Goal: Task Accomplishment & Management: Complete application form

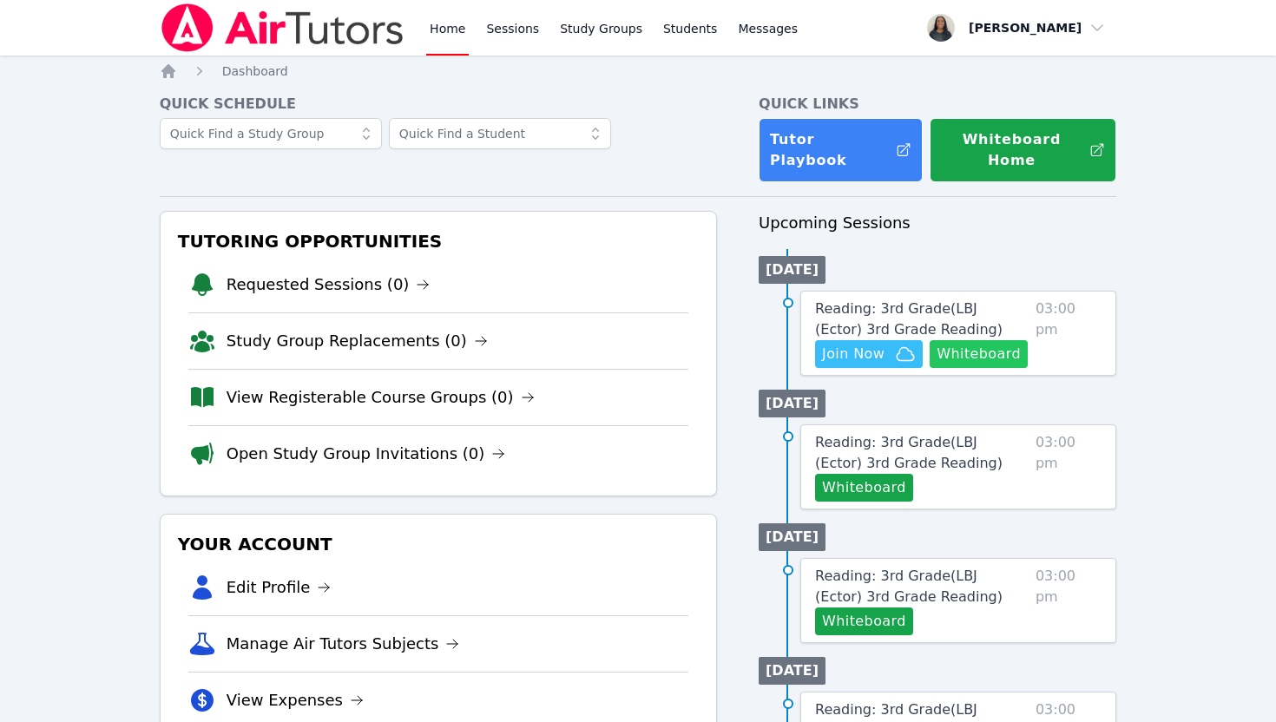
click at [979, 340] on button "Whiteboard" at bounding box center [979, 354] width 98 height 28
click at [966, 300] on span "Reading: 3rd Grade ( LBJ (Ector) 3rd Grade Reading )" at bounding box center [909, 318] width 188 height 37
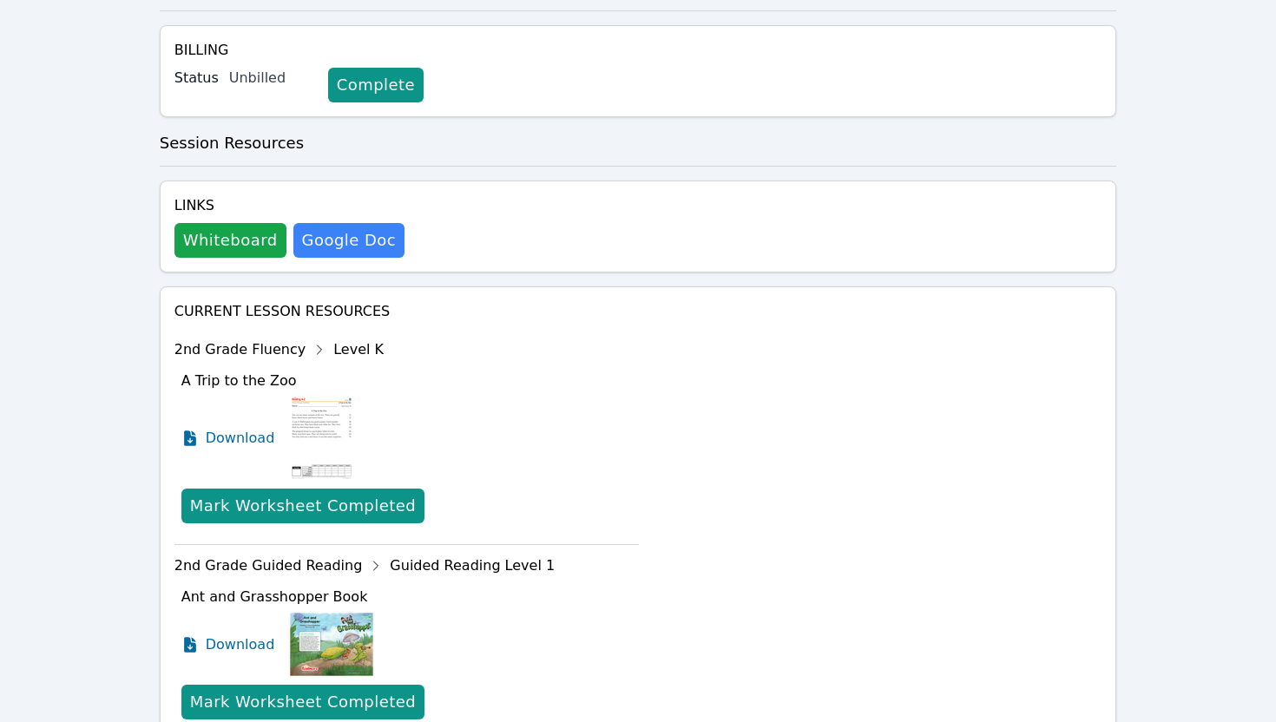
scroll to position [484, 0]
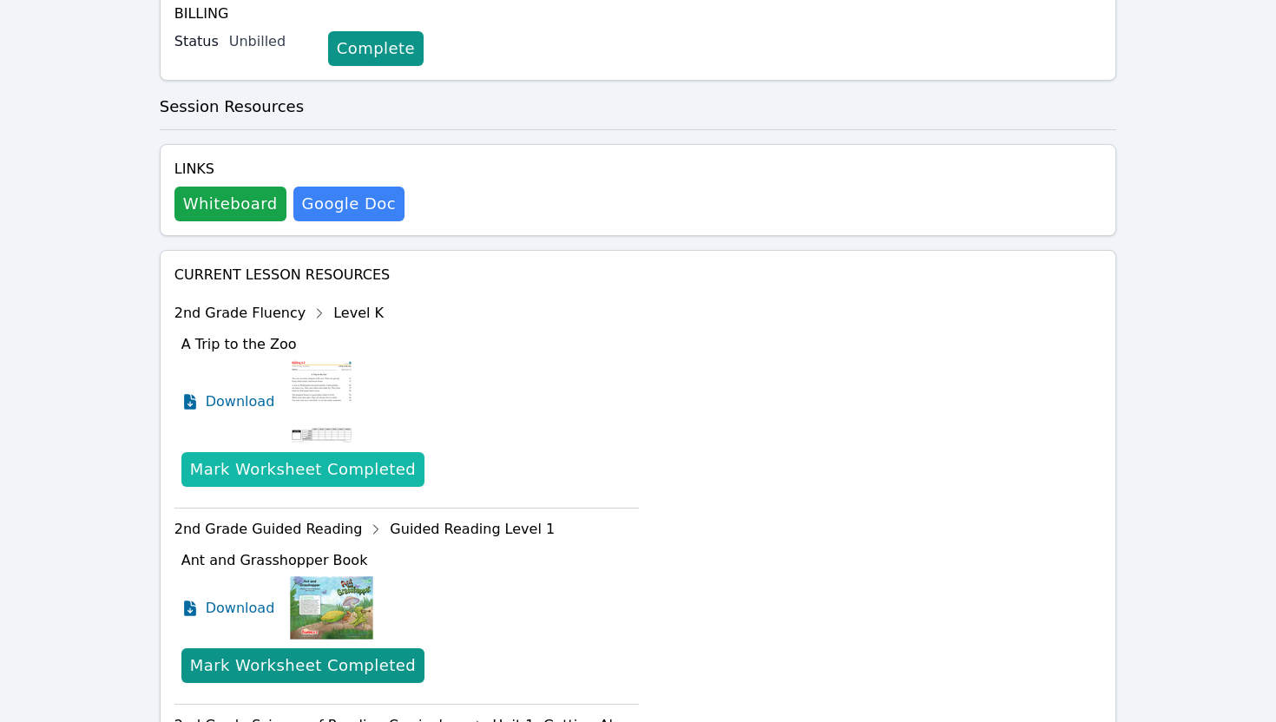
click at [340, 471] on div "Mark Worksheet Completed" at bounding box center [303, 470] width 226 height 24
click at [250, 463] on div "Mark Worksheet Completed" at bounding box center [303, 470] width 226 height 24
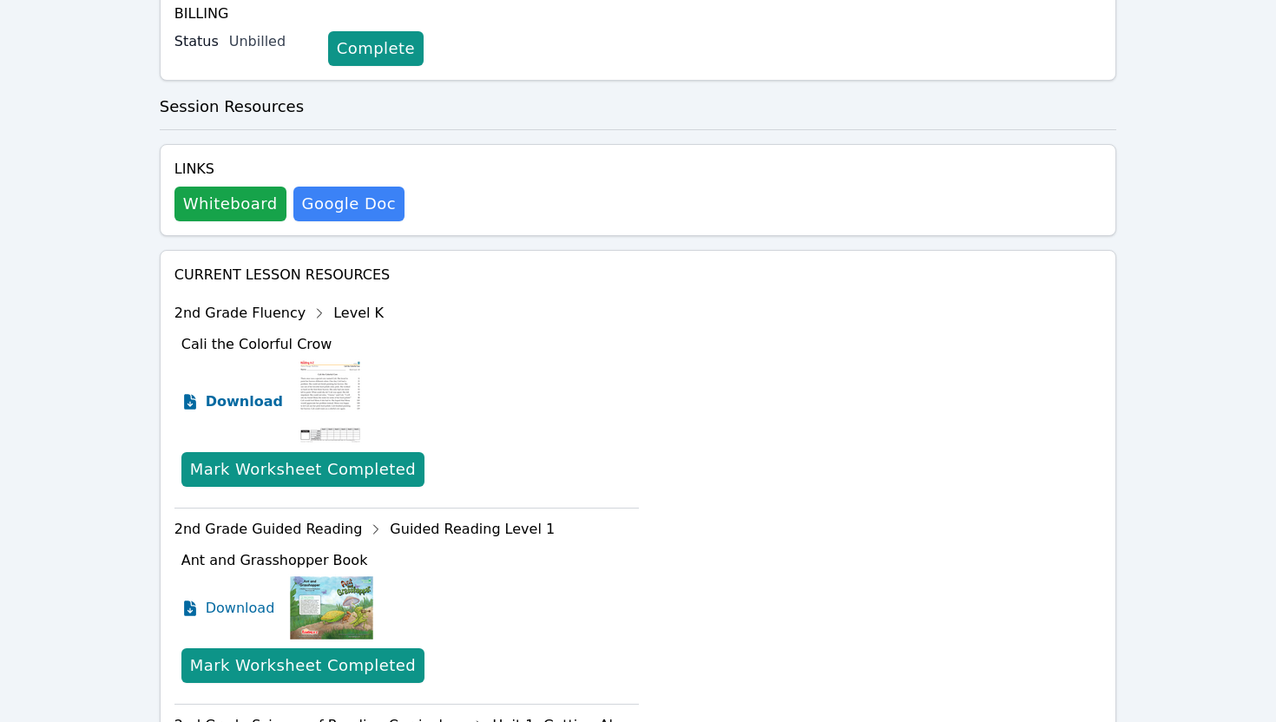
click at [241, 395] on span "Download" at bounding box center [244, 402] width 77 height 21
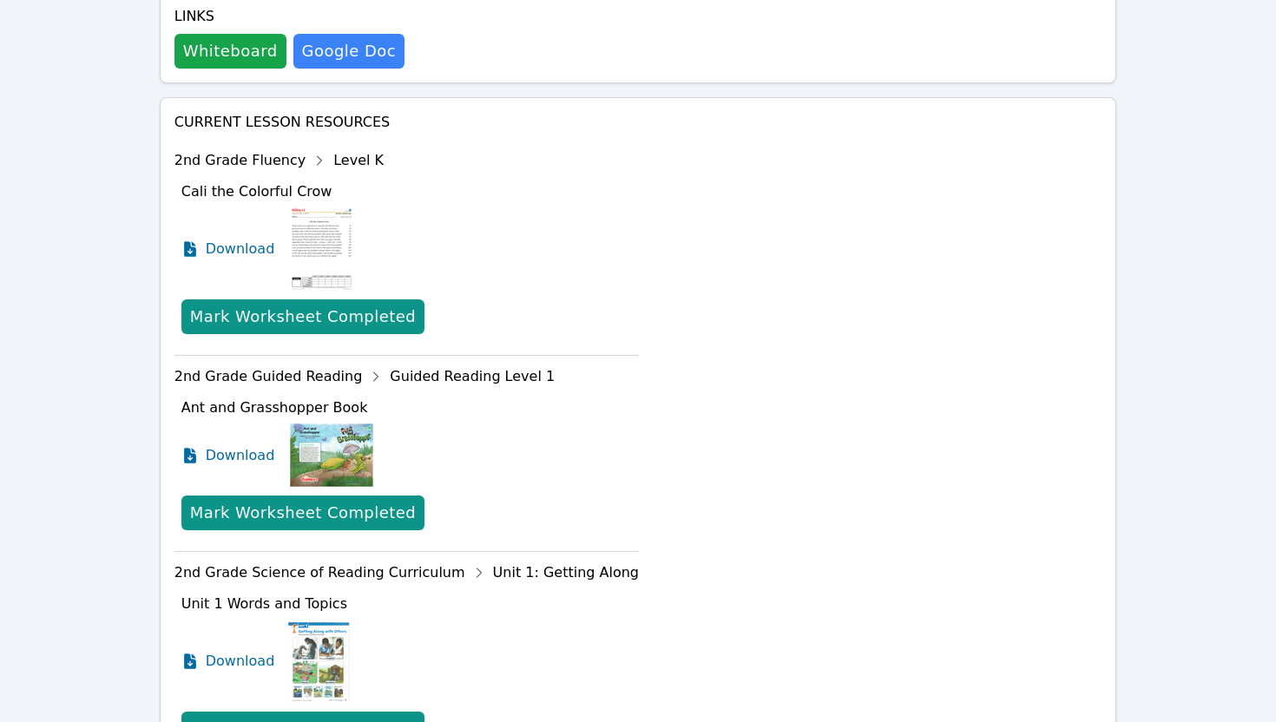
scroll to position [646, 0]
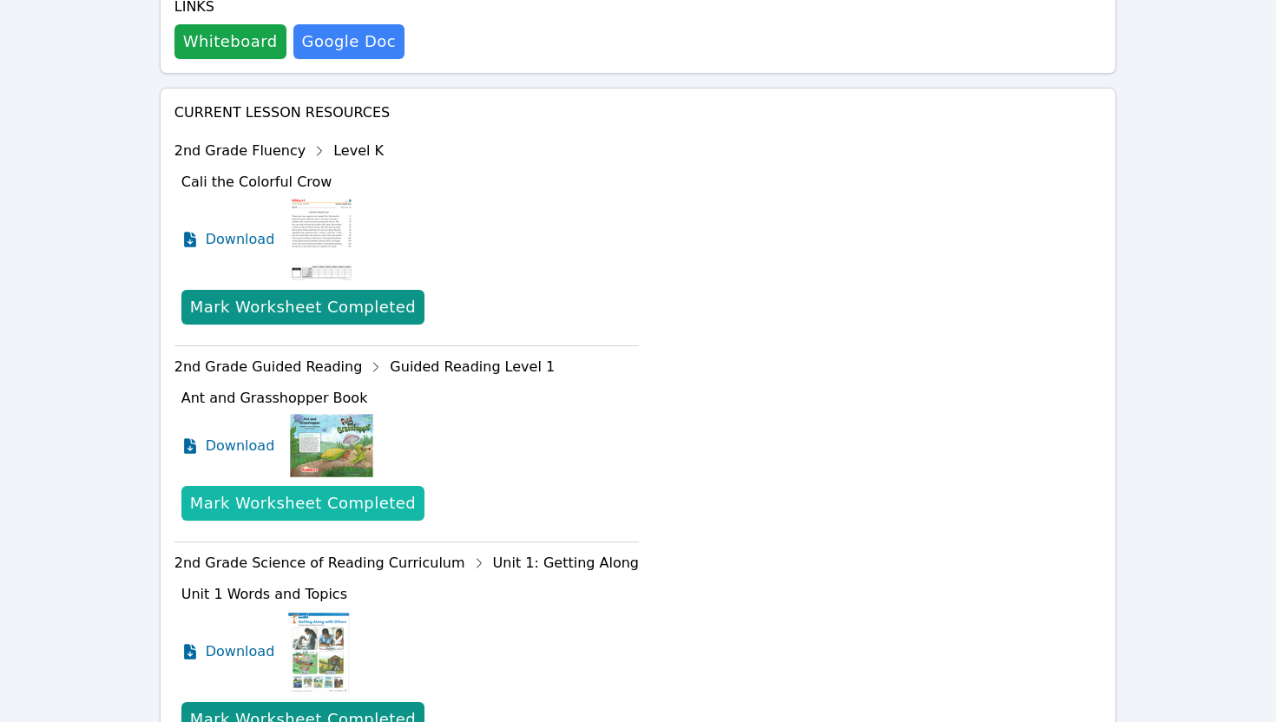
click at [248, 510] on div "Mark Worksheet Completed" at bounding box center [303, 503] width 226 height 24
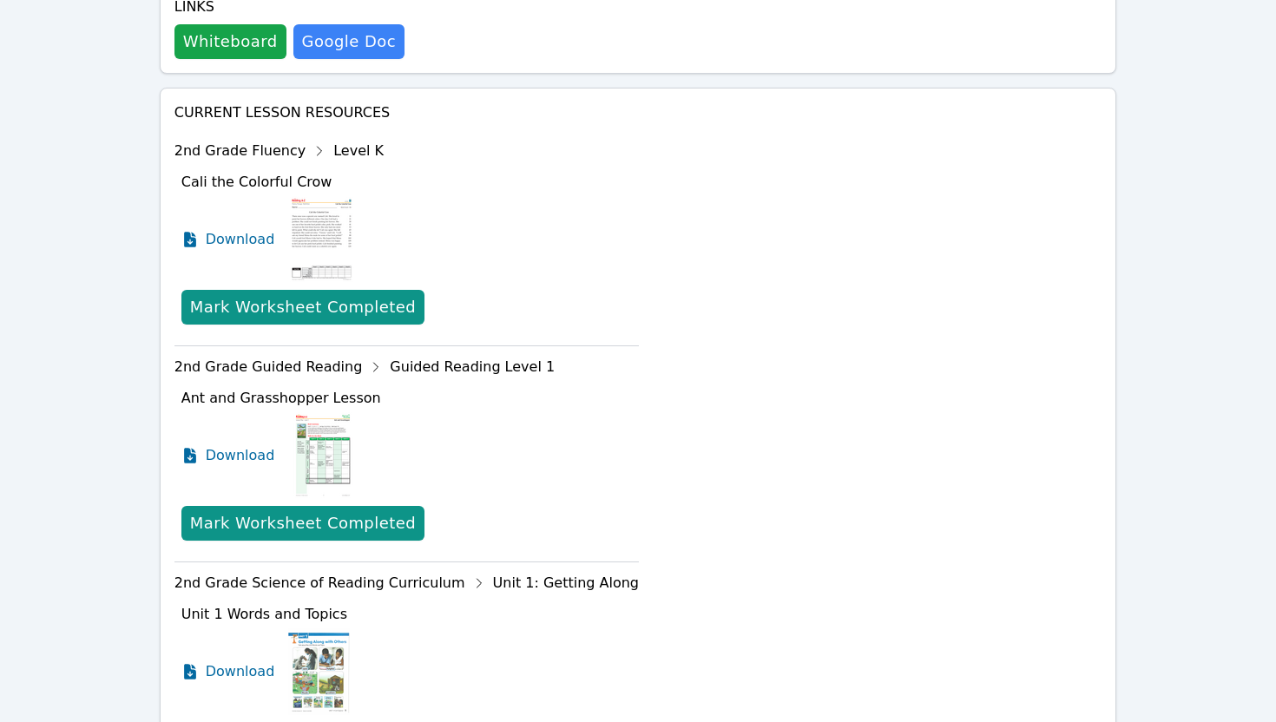
drag, startPoint x: 294, startPoint y: 364, endPoint x: 389, endPoint y: 362, distance: 94.7
click at [294, 364] on div "2nd Grade Guided Reading Guided Reading Level 1" at bounding box center [407, 367] width 465 height 28
click at [397, 361] on div "2nd Grade Guided Reading Guided Reading Level 1" at bounding box center [407, 367] width 465 height 28
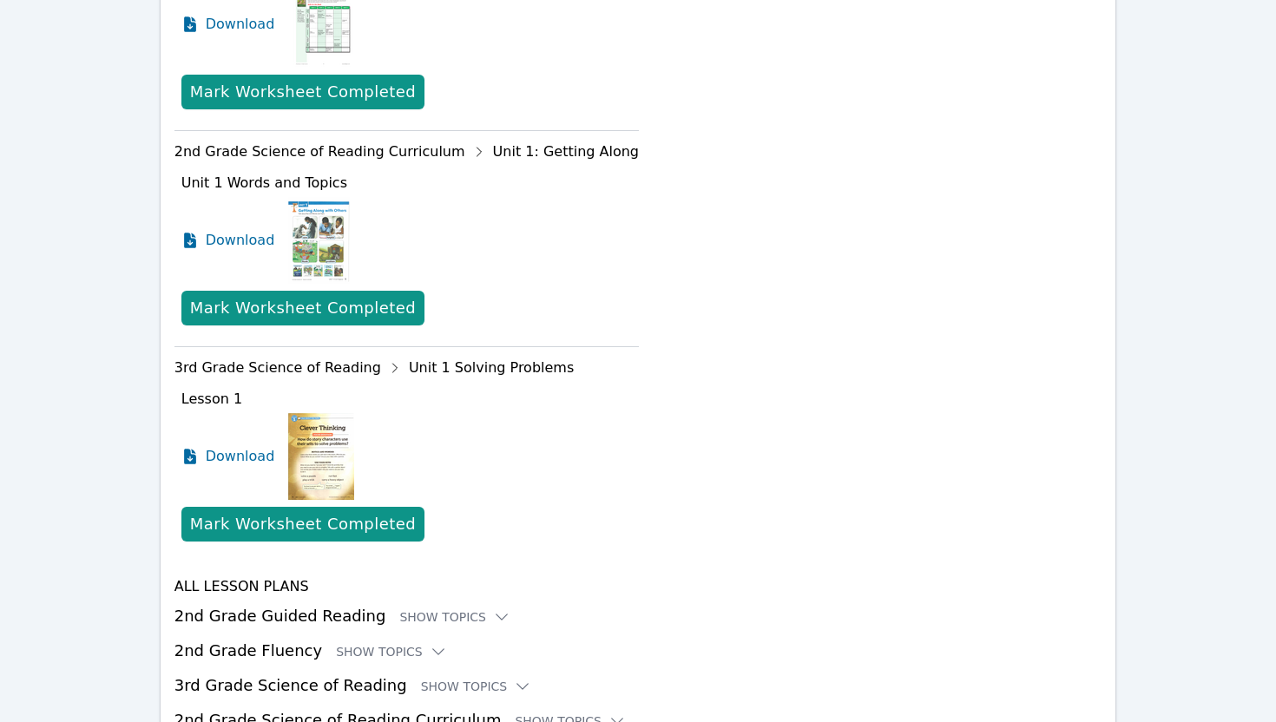
scroll to position [1169, 0]
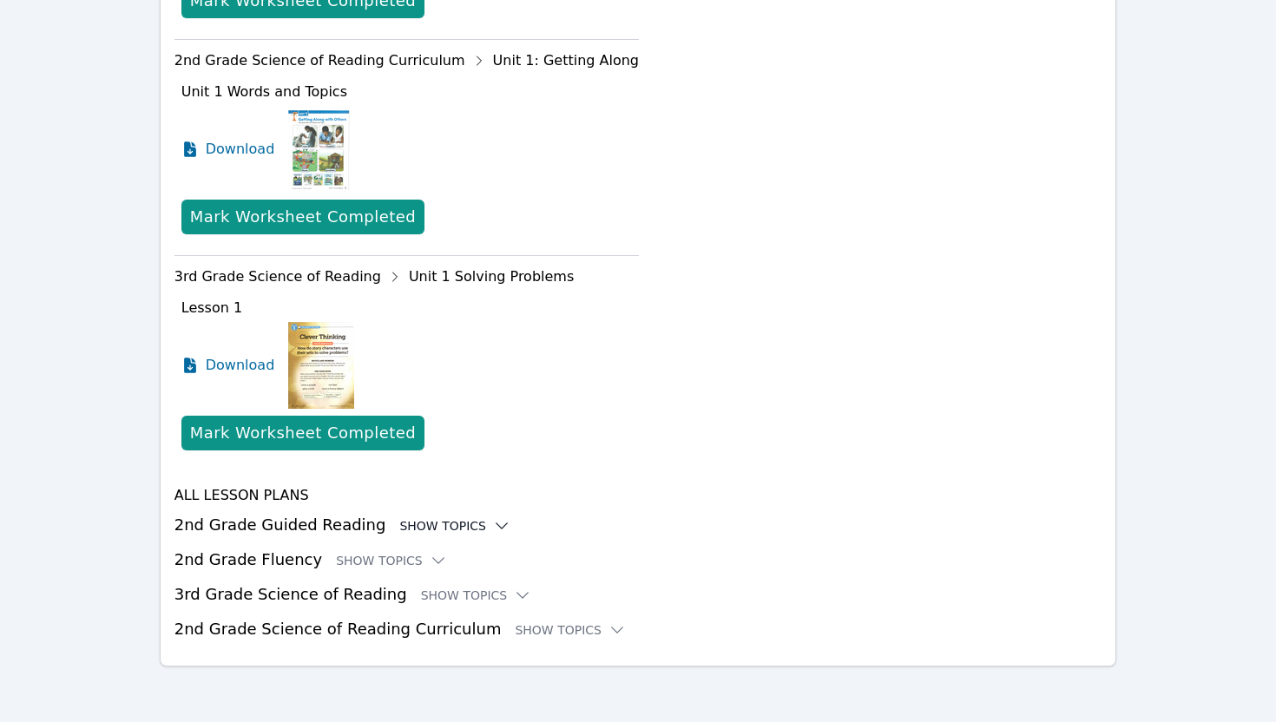
click at [493, 531] on icon at bounding box center [501, 526] width 17 height 17
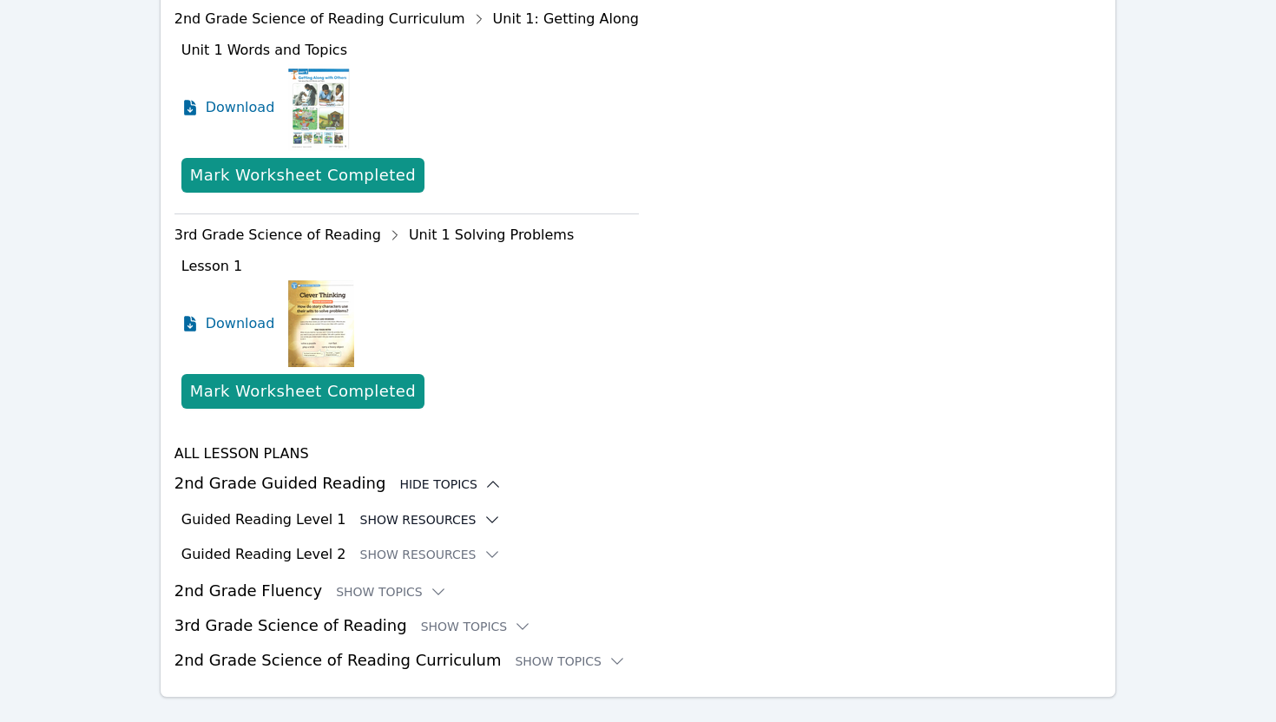
scroll to position [1242, 0]
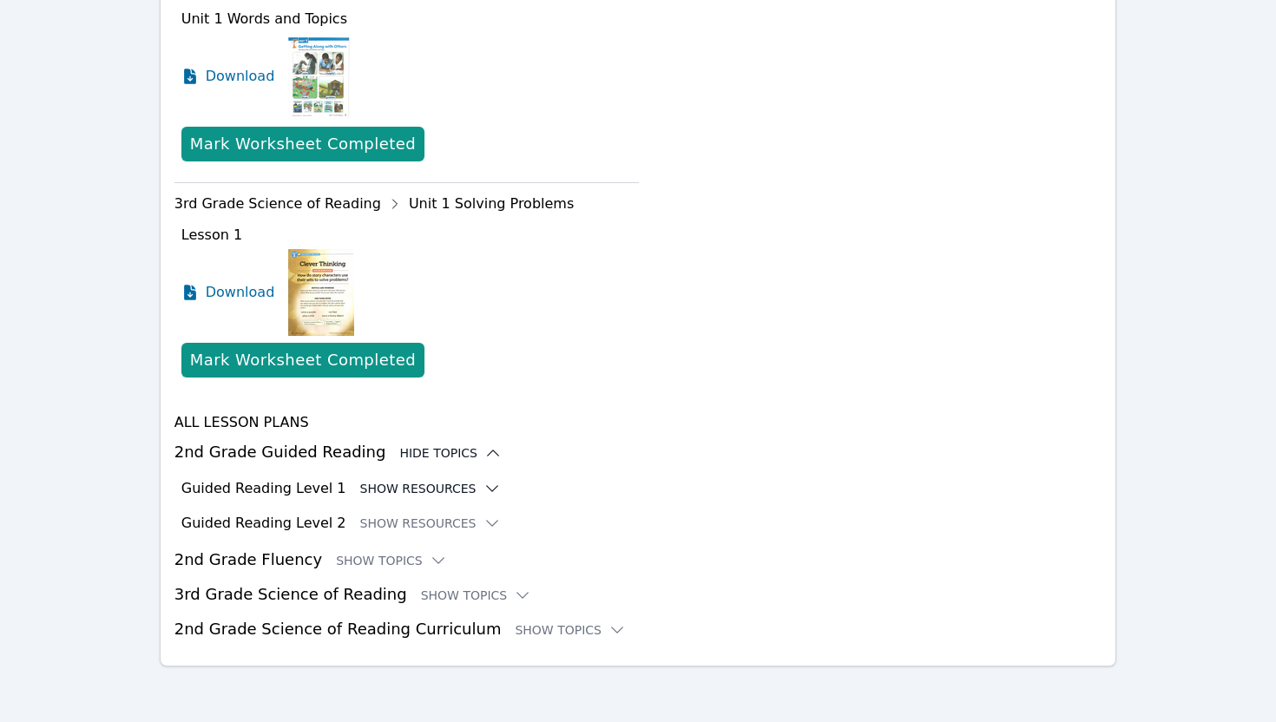
click at [484, 485] on icon at bounding box center [492, 488] width 17 height 17
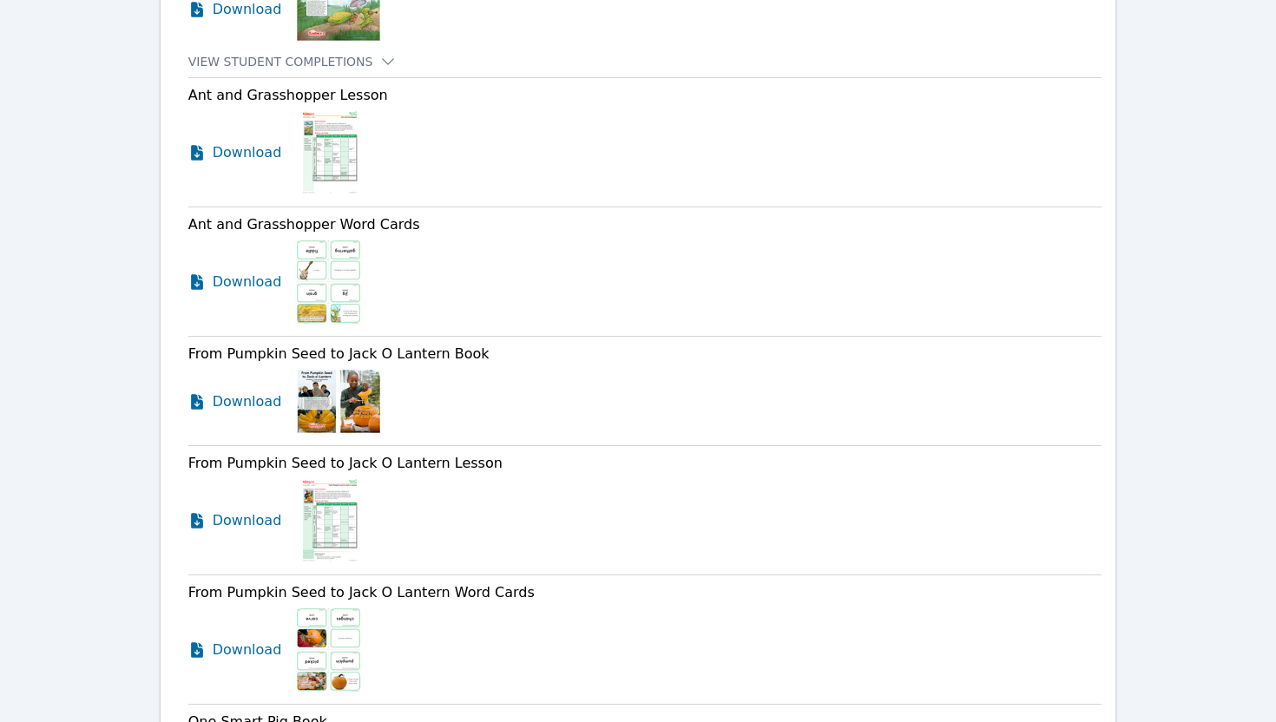
scroll to position [1817, 0]
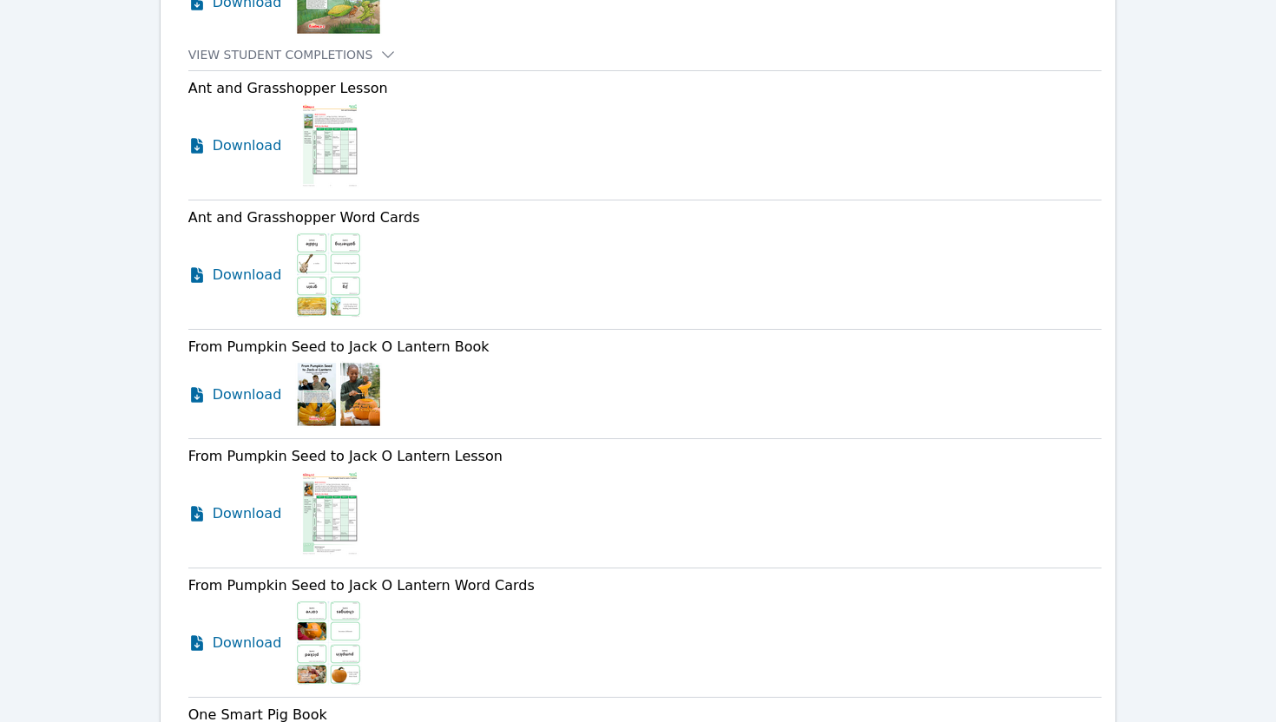
click at [202, 396] on icon at bounding box center [197, 395] width 12 height 16
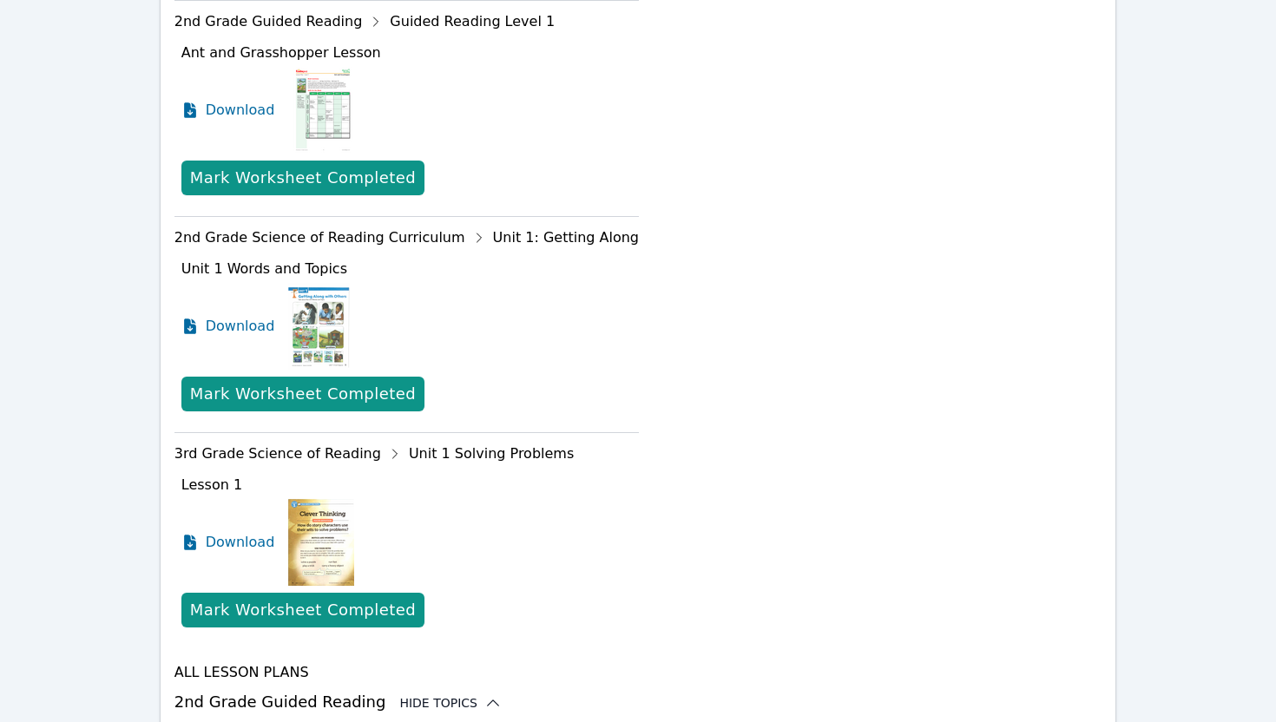
scroll to position [823, 0]
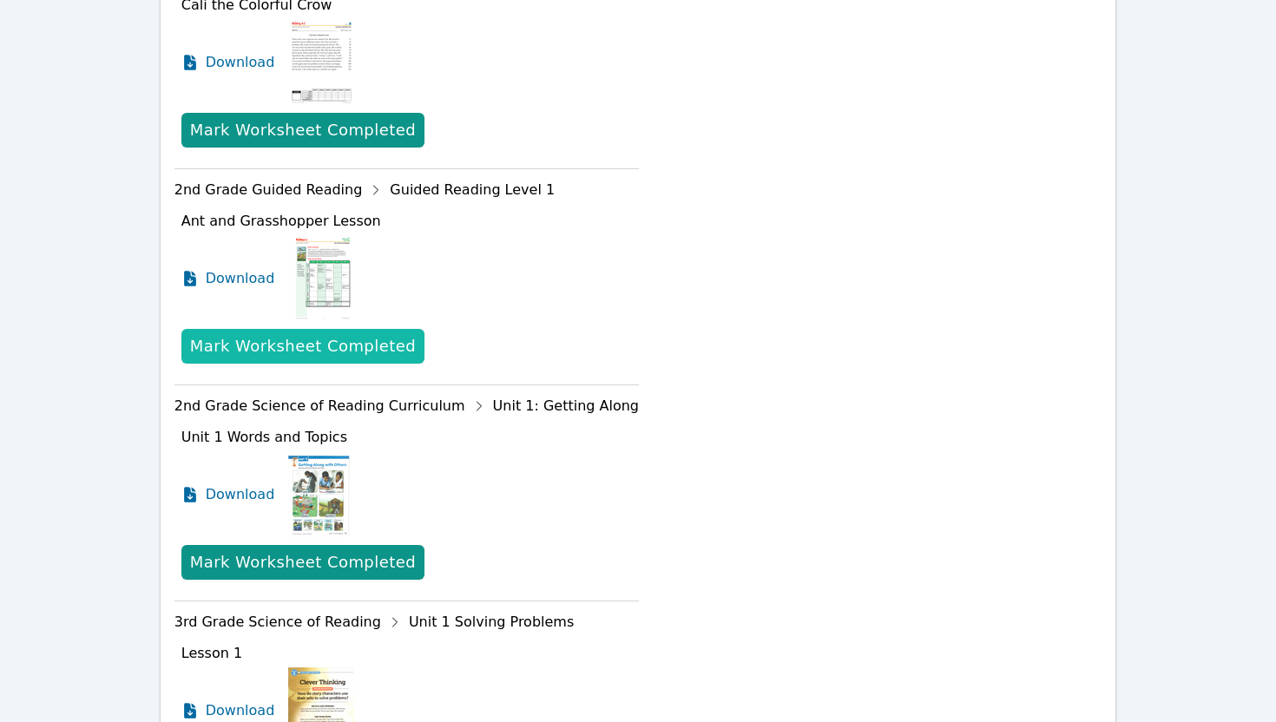
click at [349, 356] on div "Mark Worksheet Completed" at bounding box center [303, 346] width 226 height 24
click at [392, 344] on div "Mark Worksheet Completed" at bounding box center [303, 346] width 226 height 24
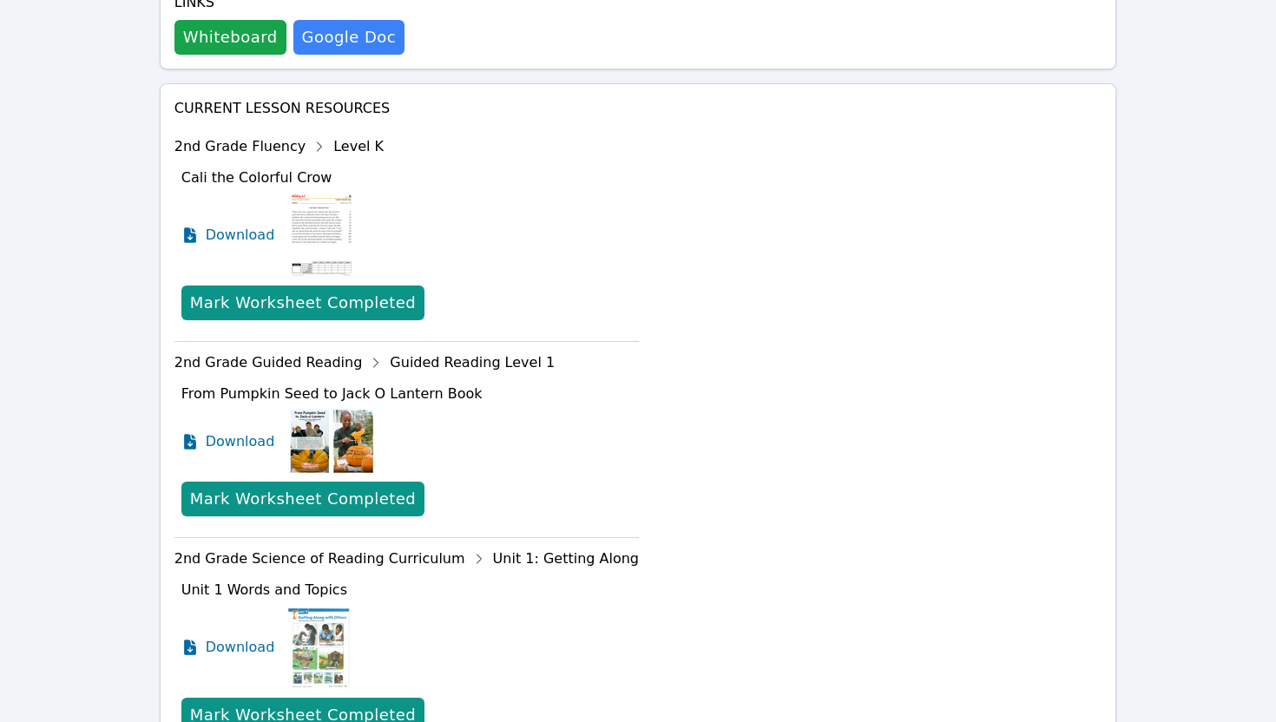
scroll to position [638, 0]
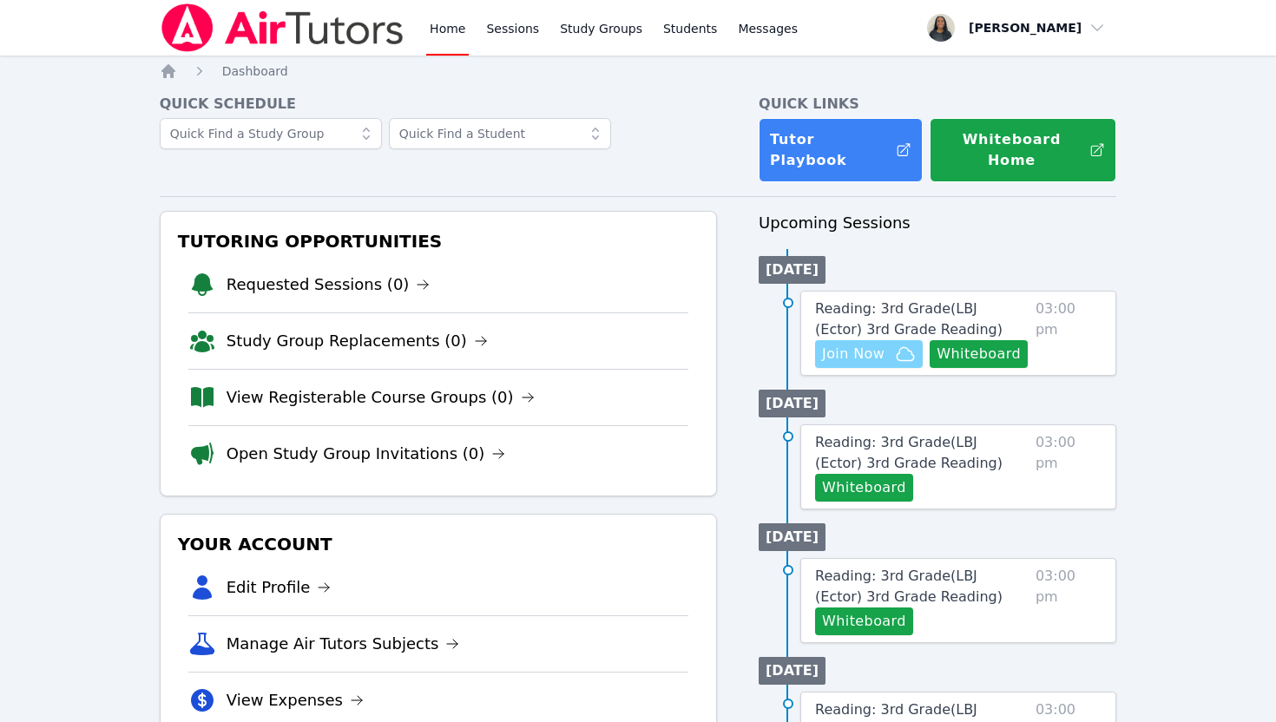
click at [901, 344] on icon "button" at bounding box center [905, 354] width 21 height 21
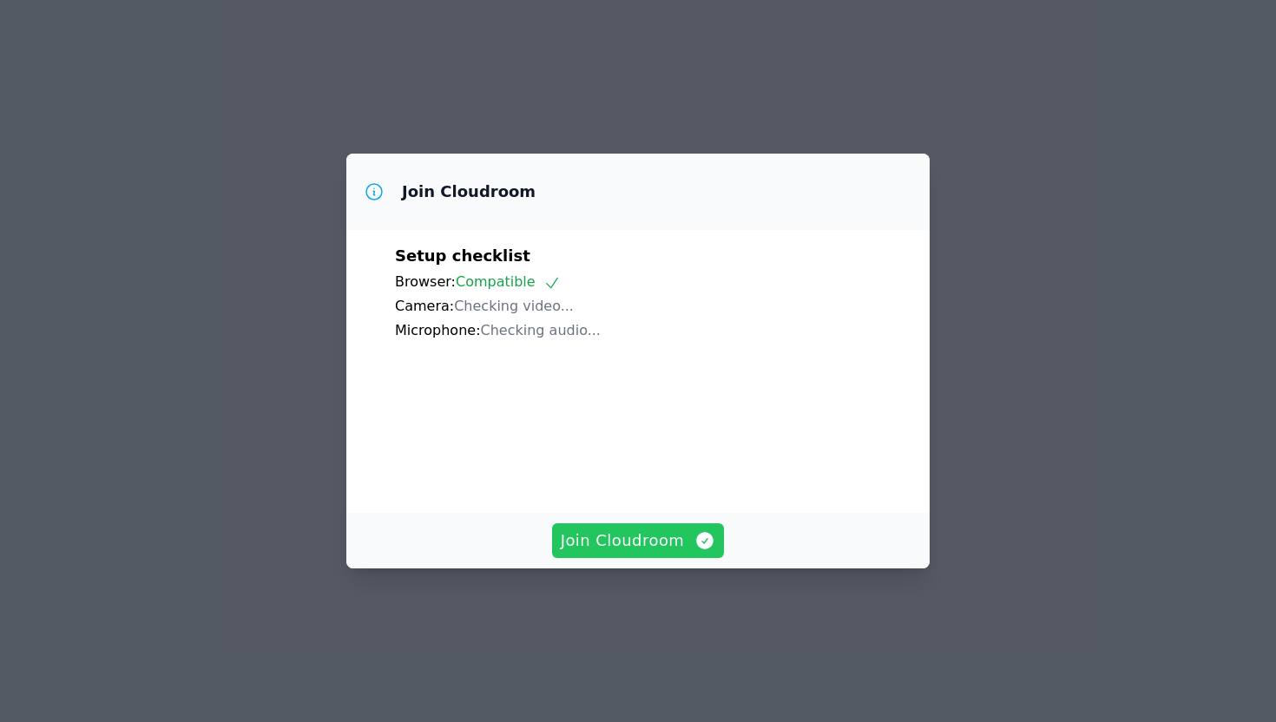
click at [608, 553] on span "Join Cloudroom" at bounding box center [638, 541] width 155 height 24
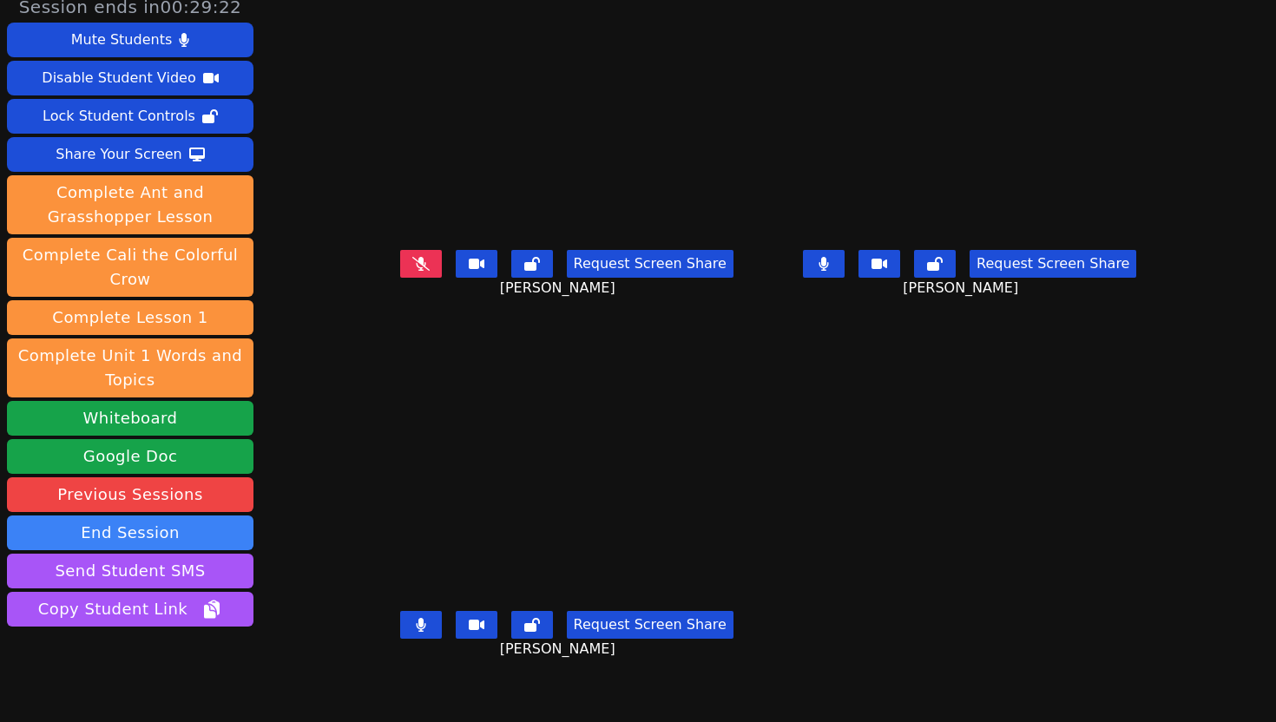
scroll to position [66, 0]
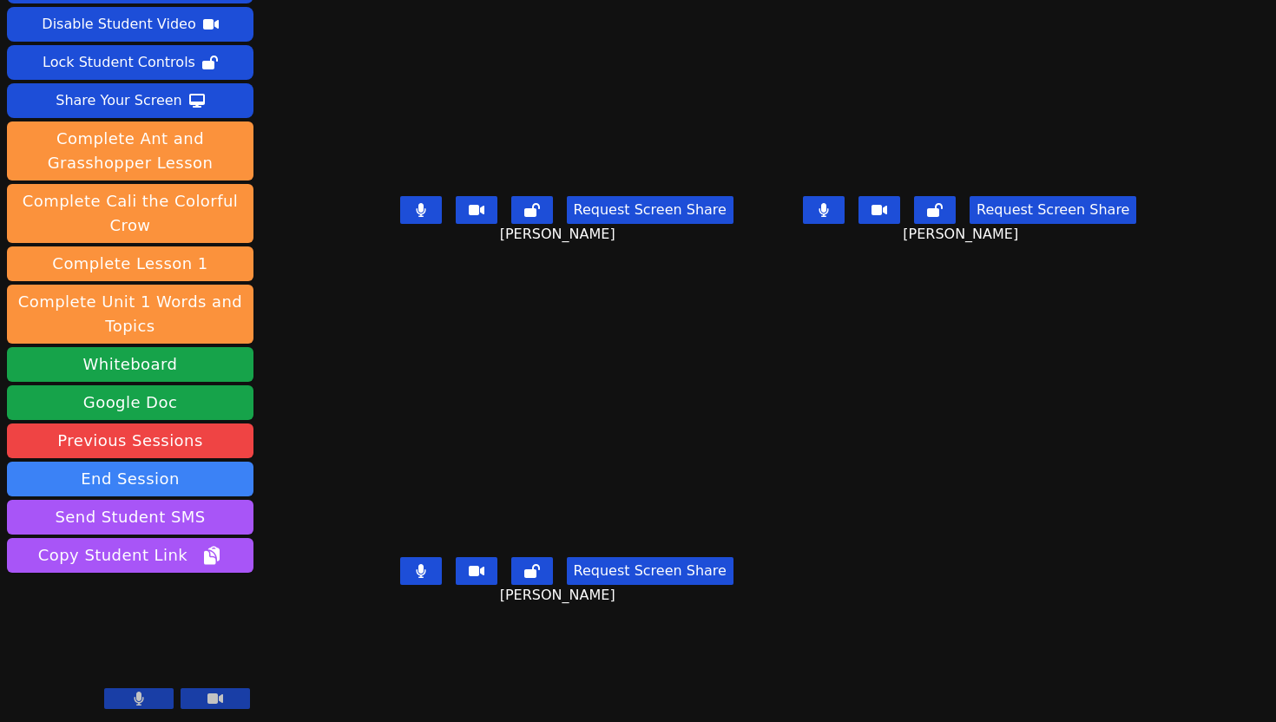
click at [400, 585] on button at bounding box center [421, 571] width 42 height 28
click at [845, 224] on button at bounding box center [824, 210] width 42 height 28
click at [416, 578] on icon at bounding box center [421, 571] width 10 height 14
click at [859, 245] on div "Request Screen Share Aubree Sharp" at bounding box center [970, 223] width 390 height 69
click at [829, 217] on icon at bounding box center [825, 210] width 10 height 14
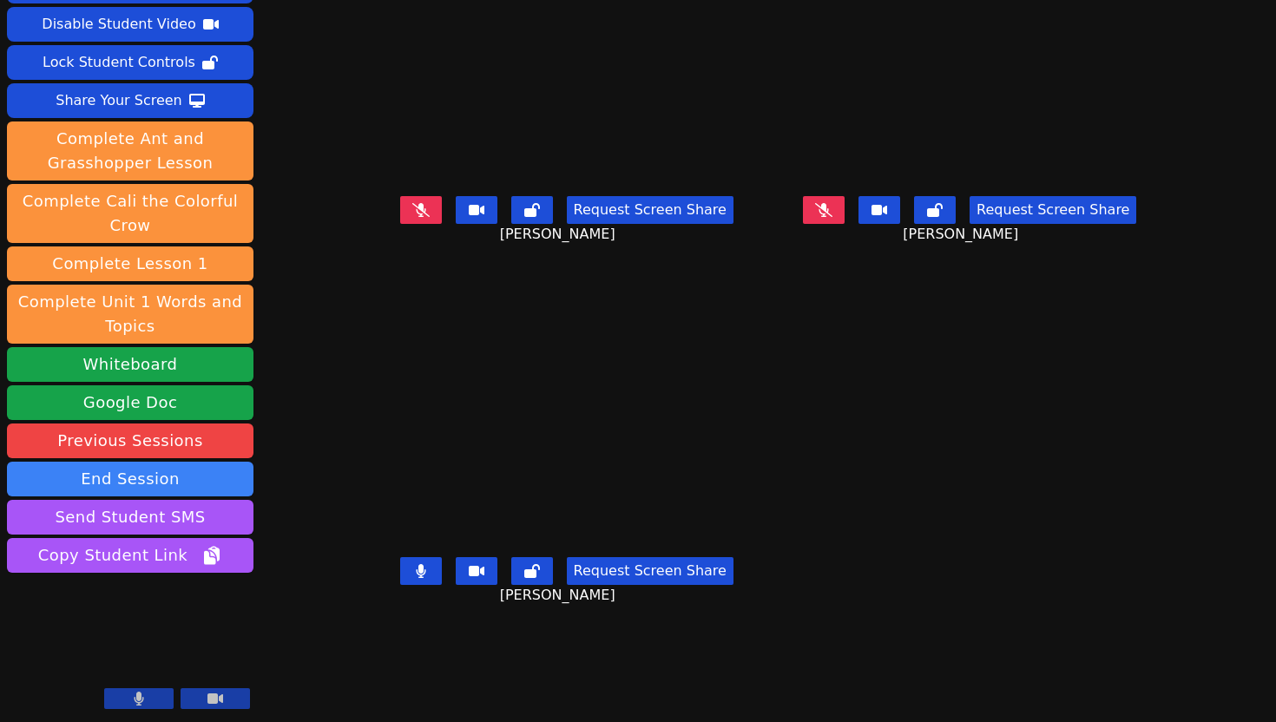
click at [400, 585] on button at bounding box center [421, 571] width 42 height 28
click at [833, 217] on icon at bounding box center [823, 210] width 17 height 14
click at [845, 224] on button at bounding box center [824, 210] width 42 height 28
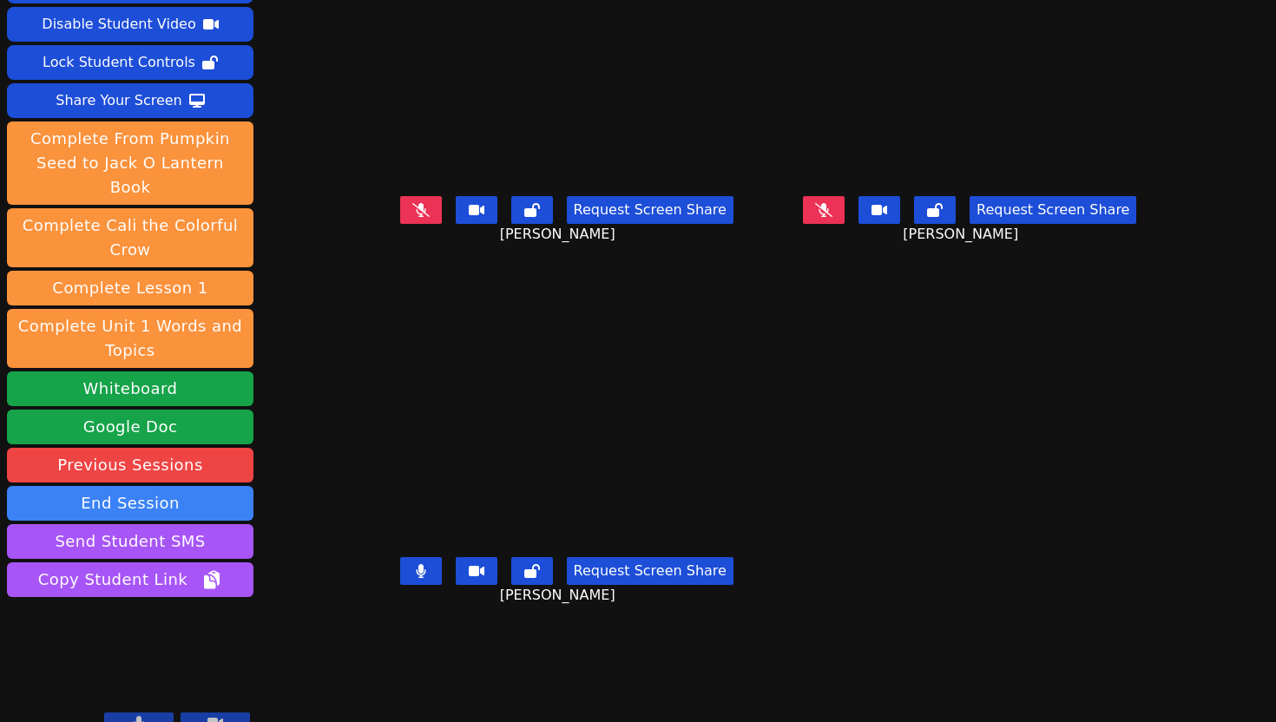
scroll to position [0, 0]
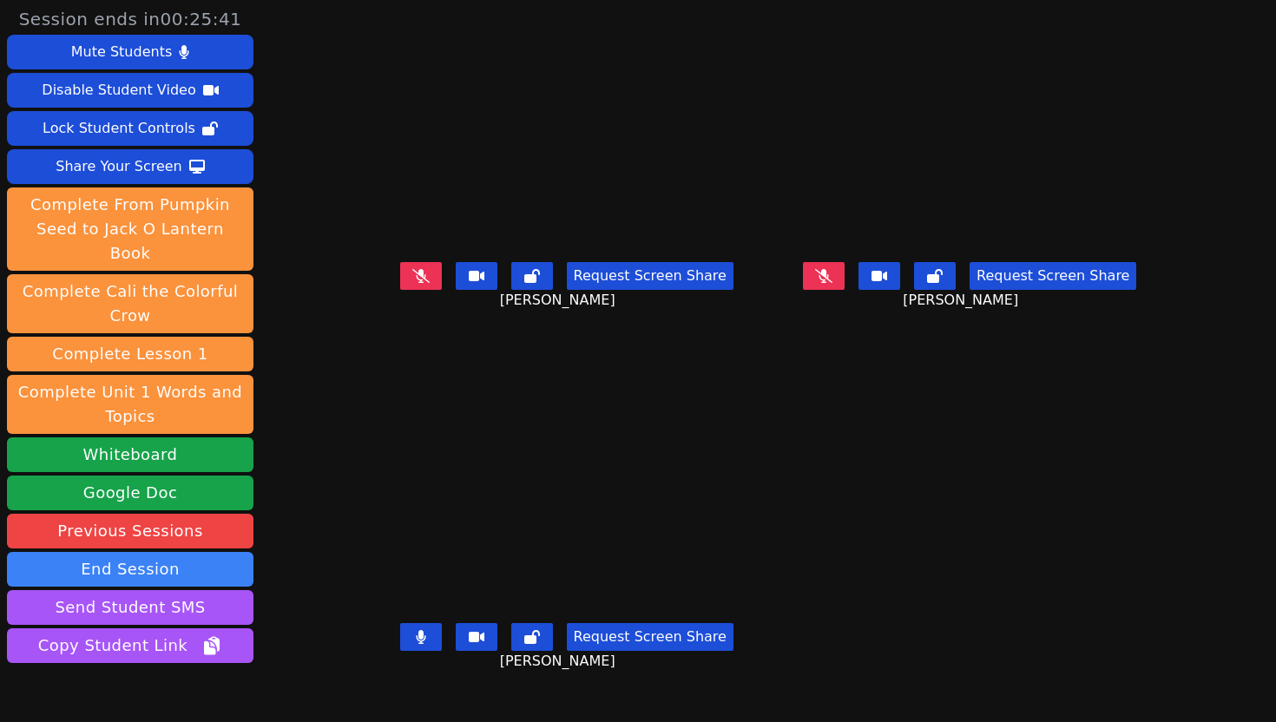
click at [416, 644] on icon at bounding box center [421, 637] width 10 height 14
click at [845, 290] on button at bounding box center [824, 276] width 42 height 28
click at [412, 644] on icon at bounding box center [420, 637] width 17 height 14
click at [416, 644] on icon at bounding box center [421, 637] width 10 height 14
click at [845, 290] on button at bounding box center [824, 276] width 42 height 28
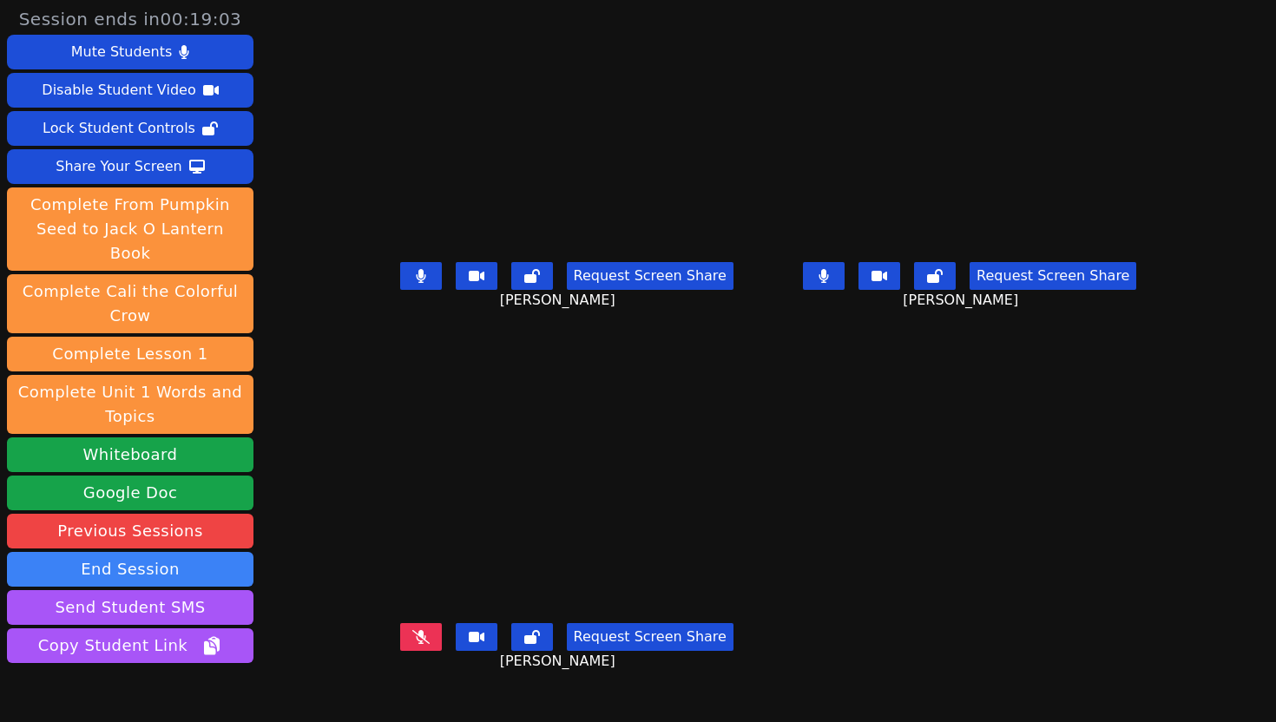
click at [845, 290] on button at bounding box center [824, 276] width 42 height 28
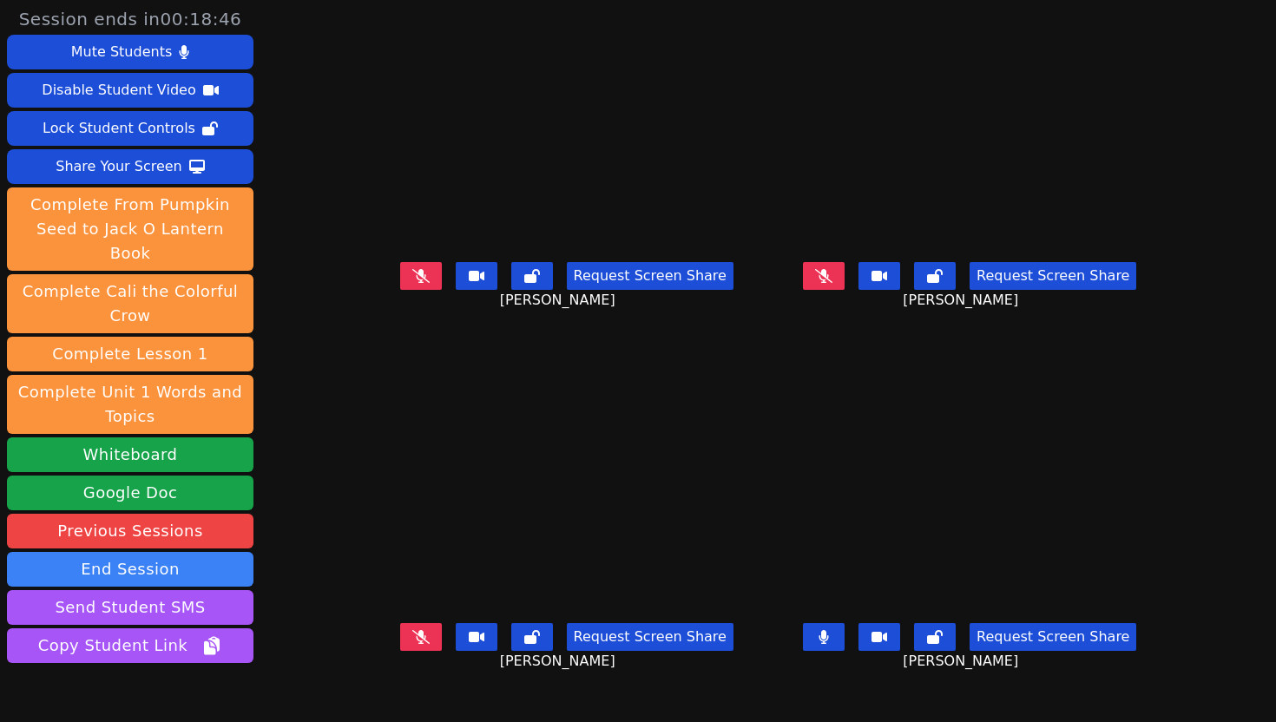
click at [829, 644] on icon at bounding box center [824, 637] width 10 height 14
click at [400, 290] on button at bounding box center [421, 276] width 42 height 28
click at [416, 283] on icon at bounding box center [421, 276] width 10 height 14
click at [845, 290] on button at bounding box center [824, 276] width 42 height 28
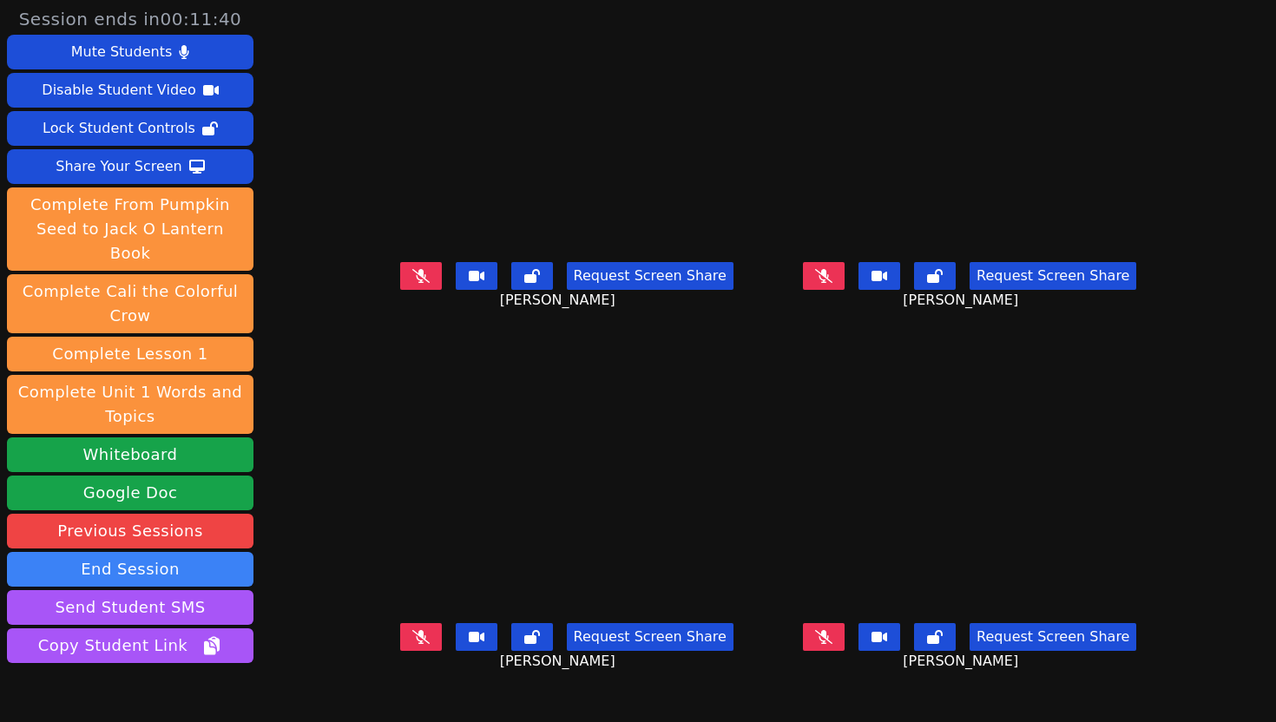
click at [833, 644] on icon at bounding box center [823, 637] width 17 height 14
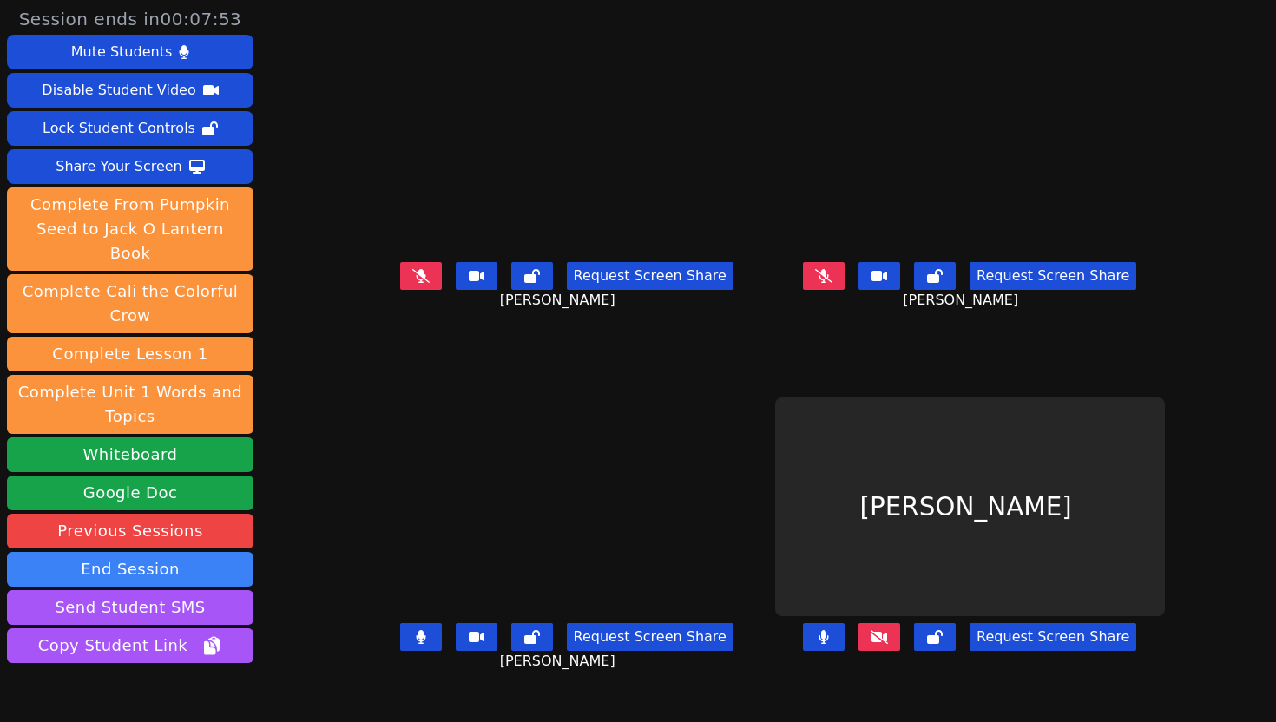
click at [829, 644] on icon at bounding box center [824, 637] width 10 height 14
click at [900, 651] on button at bounding box center [880, 637] width 42 height 28
click at [412, 283] on icon at bounding box center [420, 276] width 17 height 14
click at [845, 290] on button at bounding box center [824, 276] width 42 height 28
click at [829, 283] on icon at bounding box center [824, 276] width 10 height 14
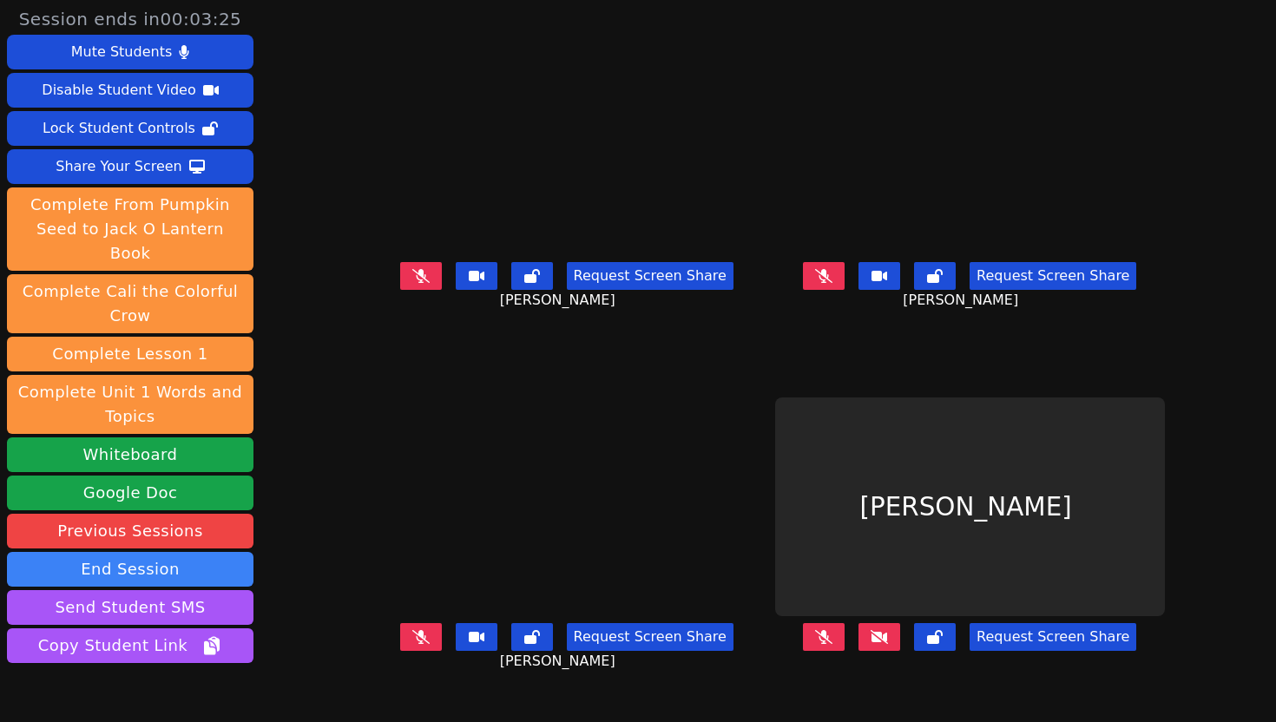
click at [900, 651] on button at bounding box center [880, 637] width 42 height 28
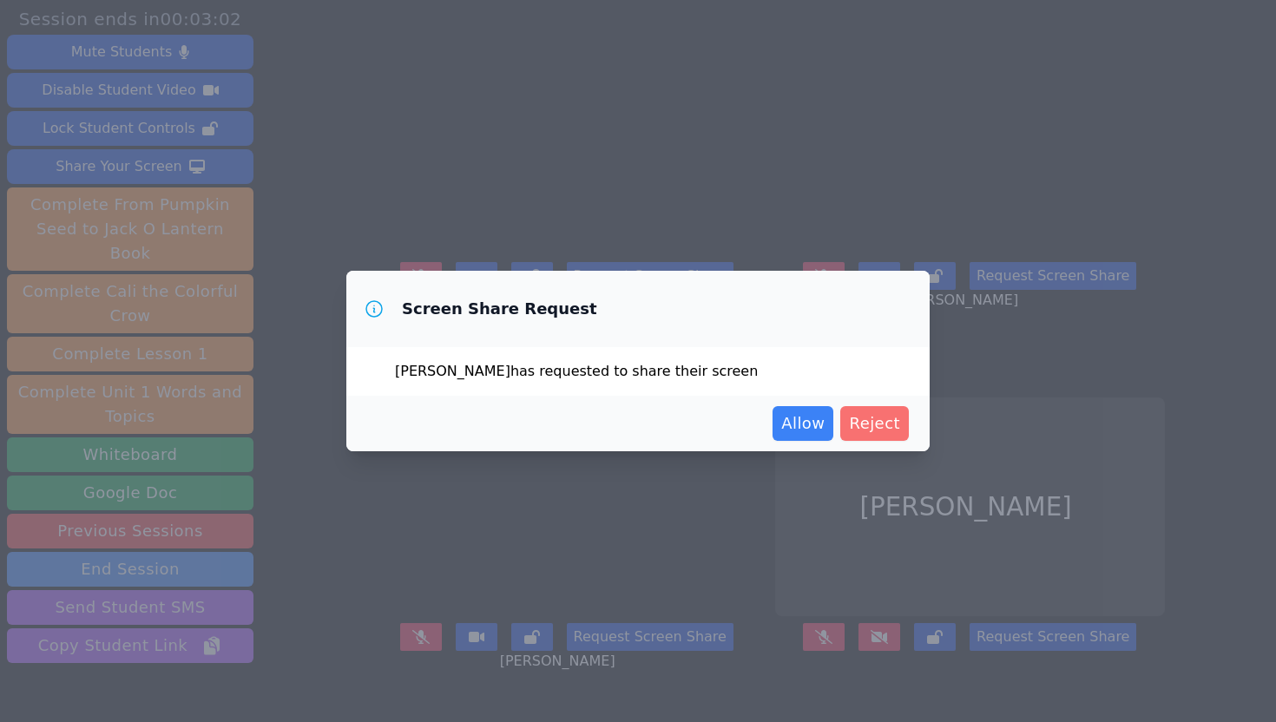
click at [864, 427] on span "Reject" at bounding box center [874, 424] width 51 height 24
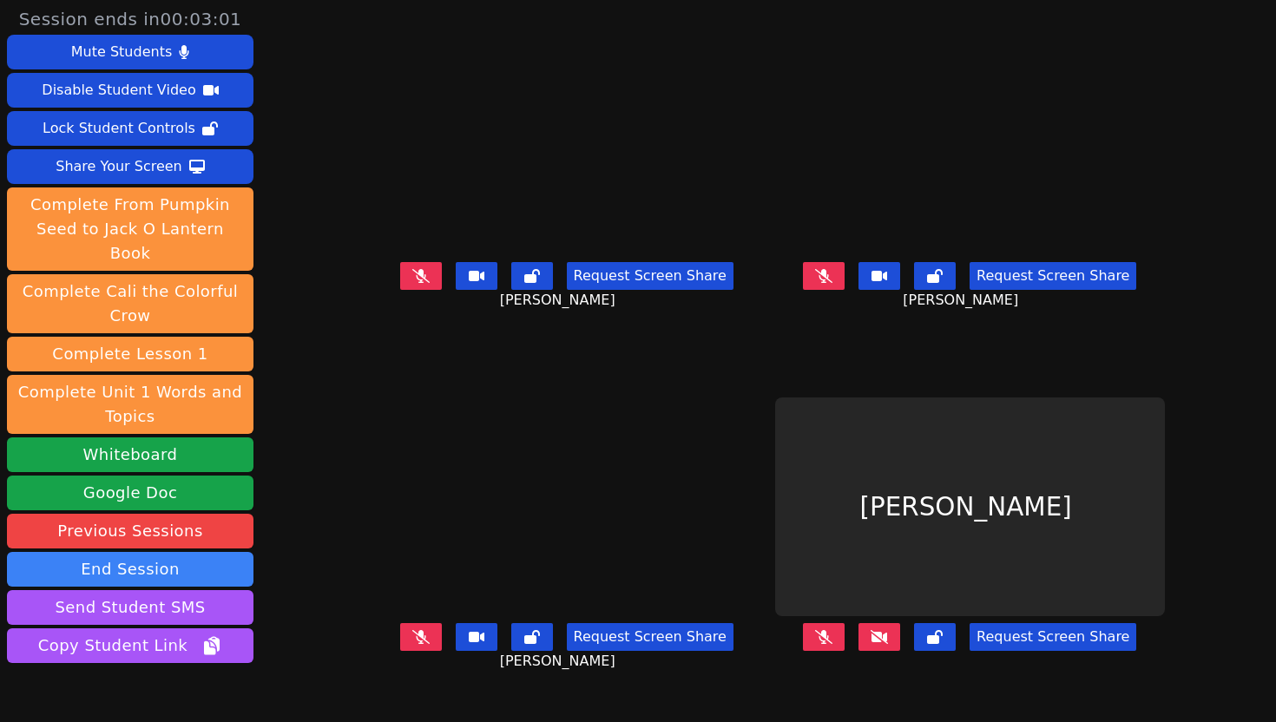
click at [900, 651] on button at bounding box center [880, 637] width 42 height 28
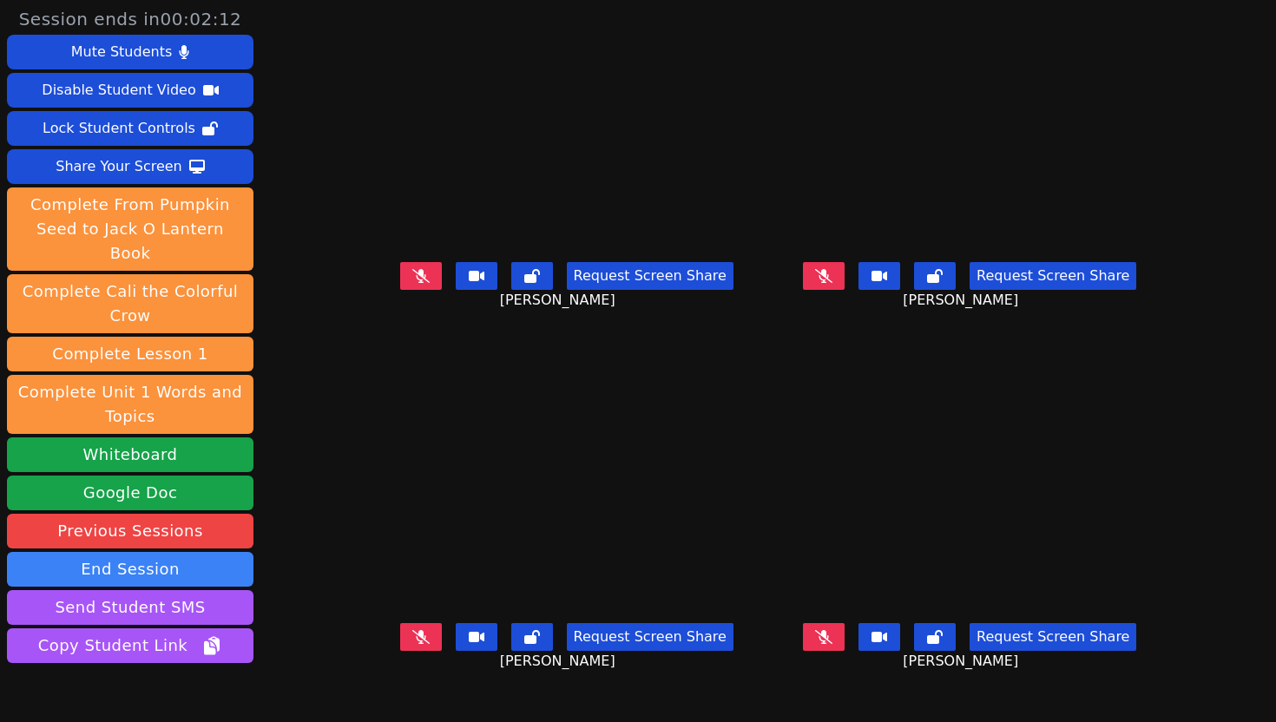
click at [400, 290] on button at bounding box center [421, 276] width 42 height 28
click at [400, 651] on button at bounding box center [421, 637] width 42 height 28
click at [829, 283] on icon at bounding box center [824, 276] width 10 height 14
click at [829, 644] on icon at bounding box center [824, 637] width 10 height 14
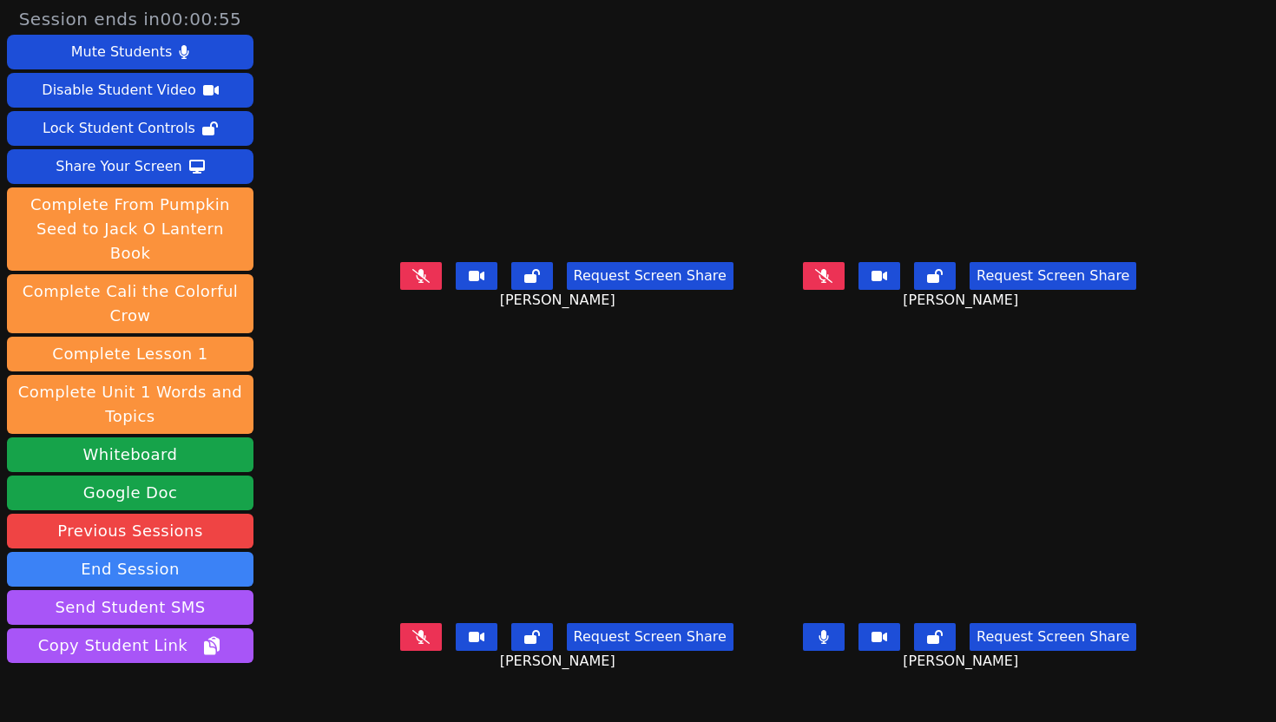
click at [829, 644] on icon at bounding box center [825, 637] width 10 height 14
click at [833, 644] on icon at bounding box center [823, 637] width 17 height 14
click at [845, 651] on button at bounding box center [824, 637] width 42 height 28
click at [845, 290] on button at bounding box center [824, 276] width 42 height 28
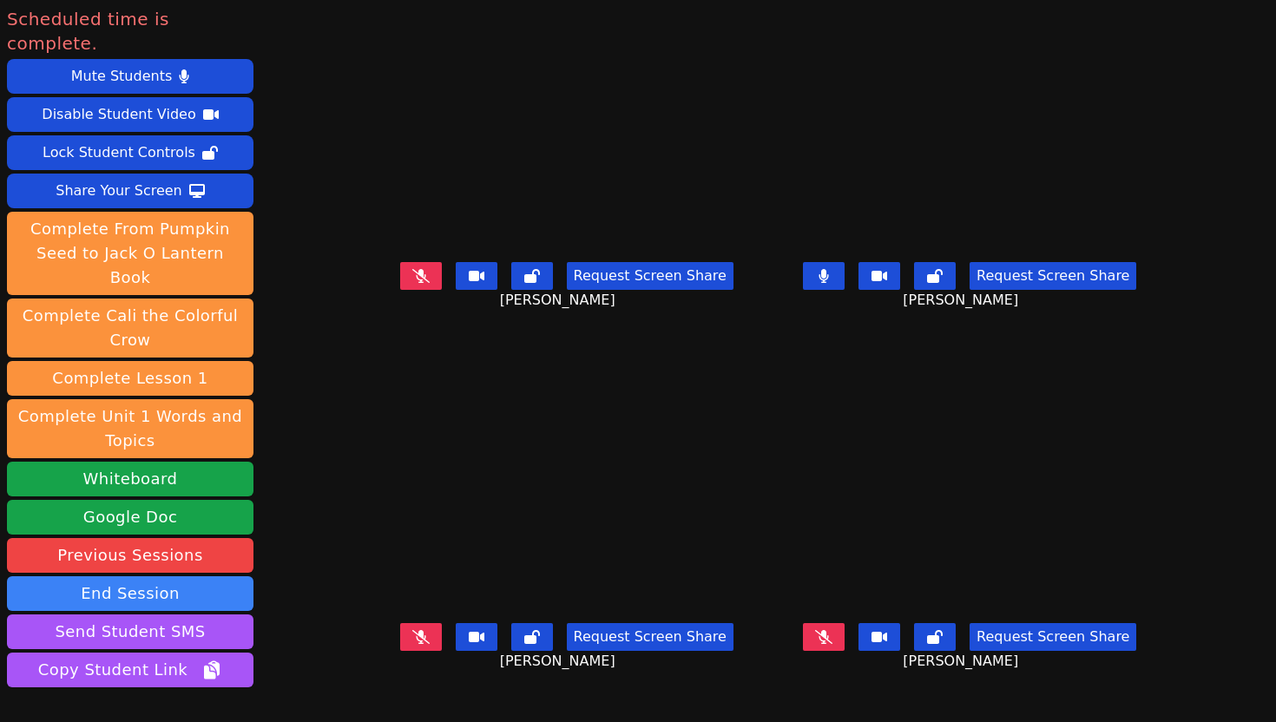
click at [412, 644] on icon at bounding box center [420, 637] width 17 height 14
click at [400, 290] on button at bounding box center [421, 276] width 42 height 28
click at [833, 644] on icon at bounding box center [823, 637] width 17 height 14
click at [412, 644] on icon at bounding box center [420, 637] width 17 height 14
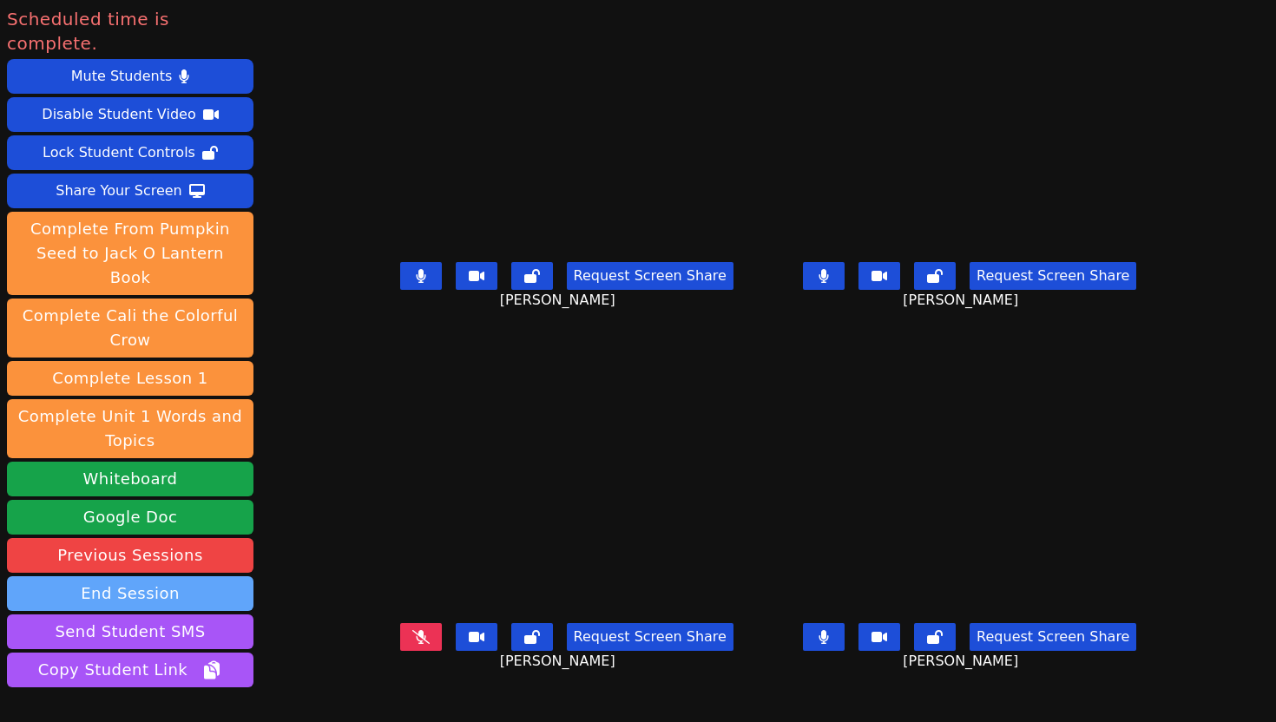
click at [172, 577] on button "End Session" at bounding box center [130, 594] width 247 height 35
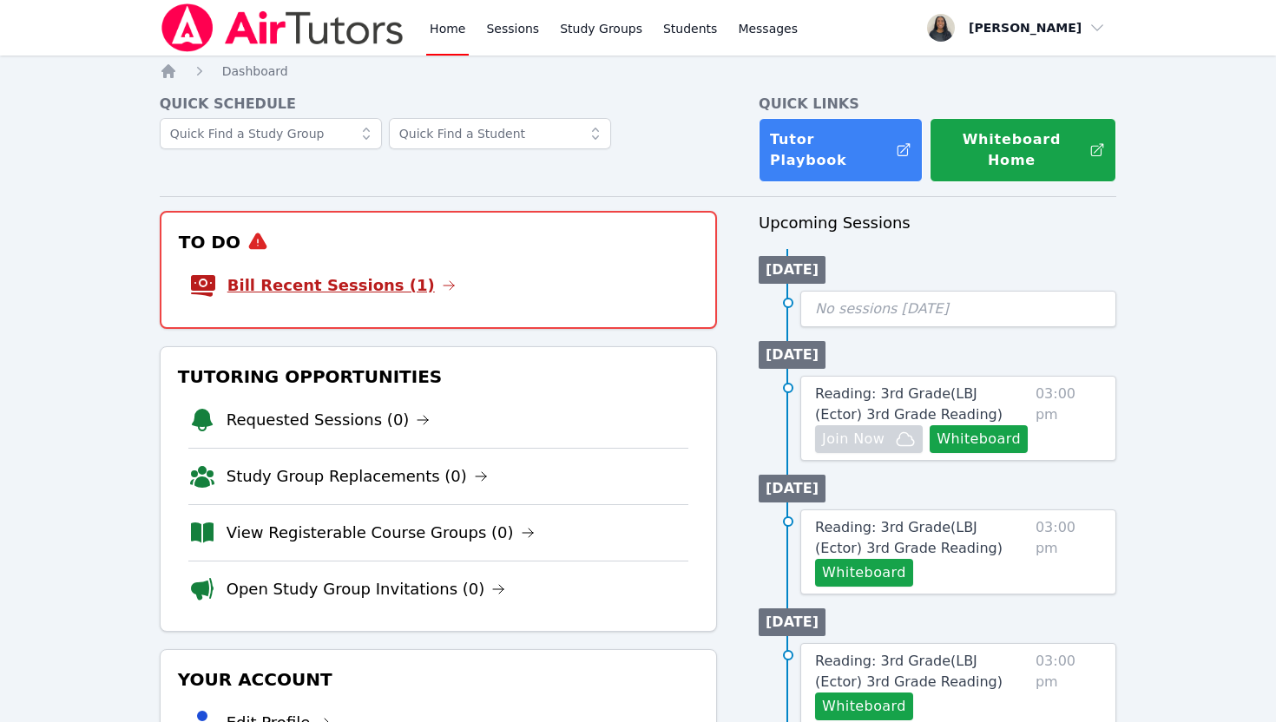
click at [366, 274] on link "Bill Recent Sessions (1)" at bounding box center [341, 286] width 228 height 24
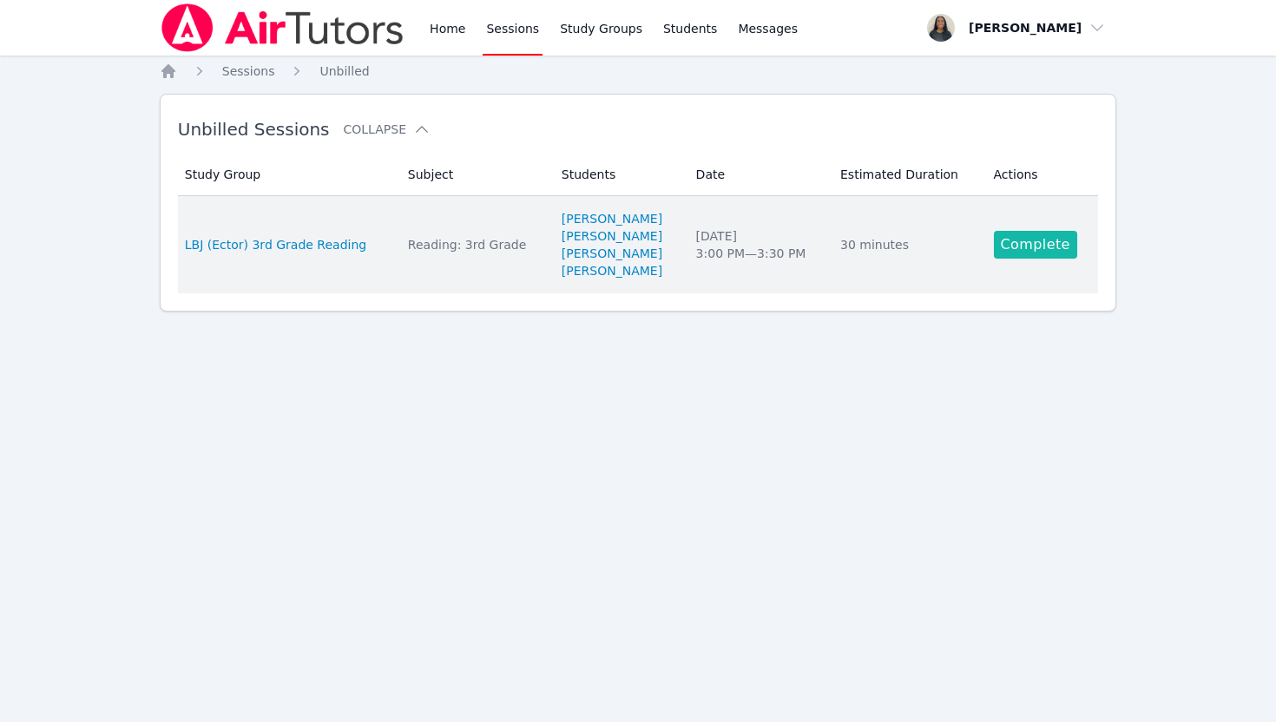
click at [1033, 234] on link "Complete" at bounding box center [1035, 245] width 83 height 28
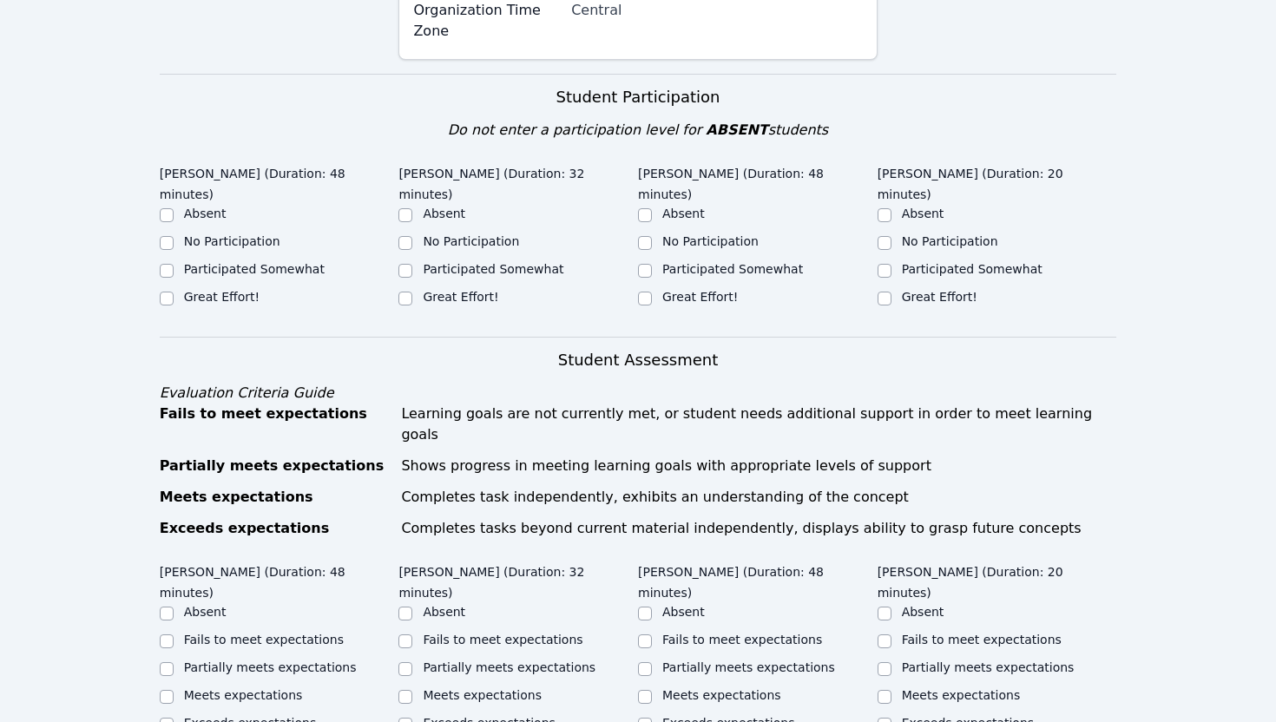
scroll to position [448, 0]
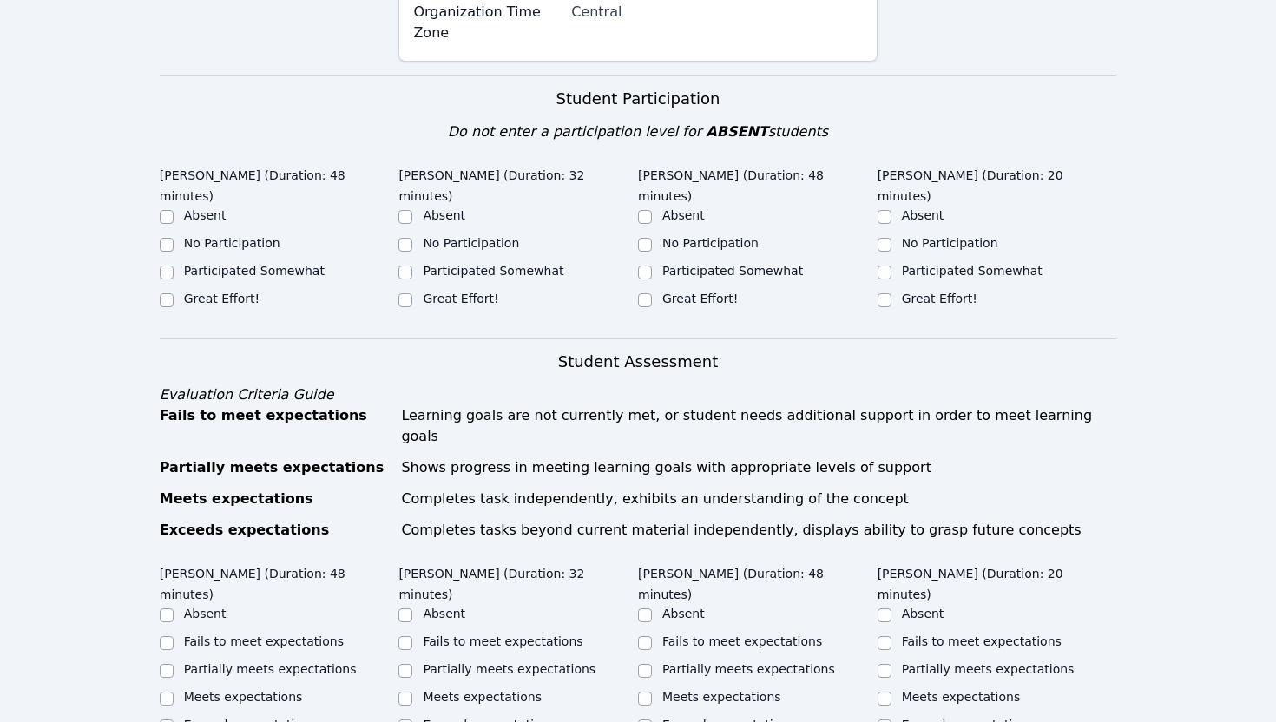
click at [212, 292] on label "Great Effort!" at bounding box center [222, 299] width 76 height 14
click at [174, 293] on input "Great Effort!" at bounding box center [167, 300] width 14 height 14
checkbox input "true"
click at [405, 293] on input "Great Effort!" at bounding box center [406, 300] width 14 height 14
checkbox input "true"
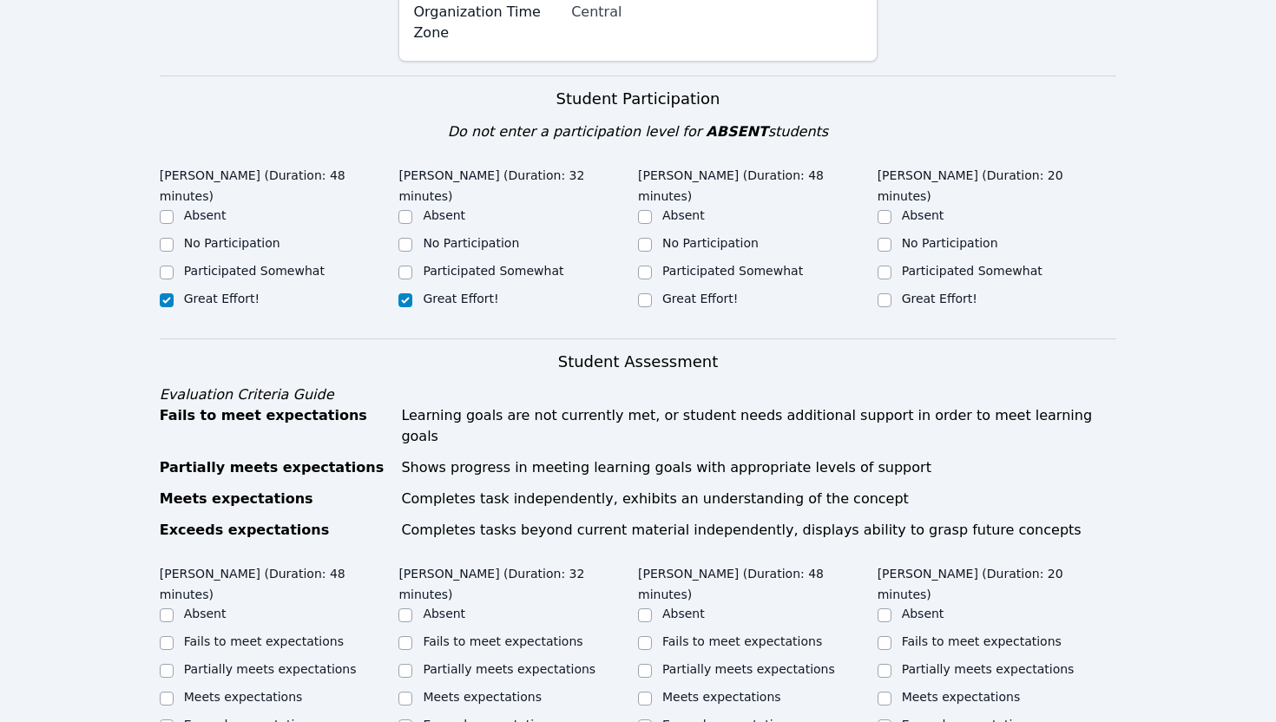
click at [652, 270] on div "[PERSON_NAME] (Duration: 48 minutes) Absent No Participation Participated Somew…" at bounding box center [758, 244] width 240 height 168
click at [647, 266] on input "Participated Somewhat" at bounding box center [645, 273] width 14 height 14
checkbox input "true"
click at [408, 266] on input "Participated Somewhat" at bounding box center [406, 273] width 14 height 14
checkbox input "true"
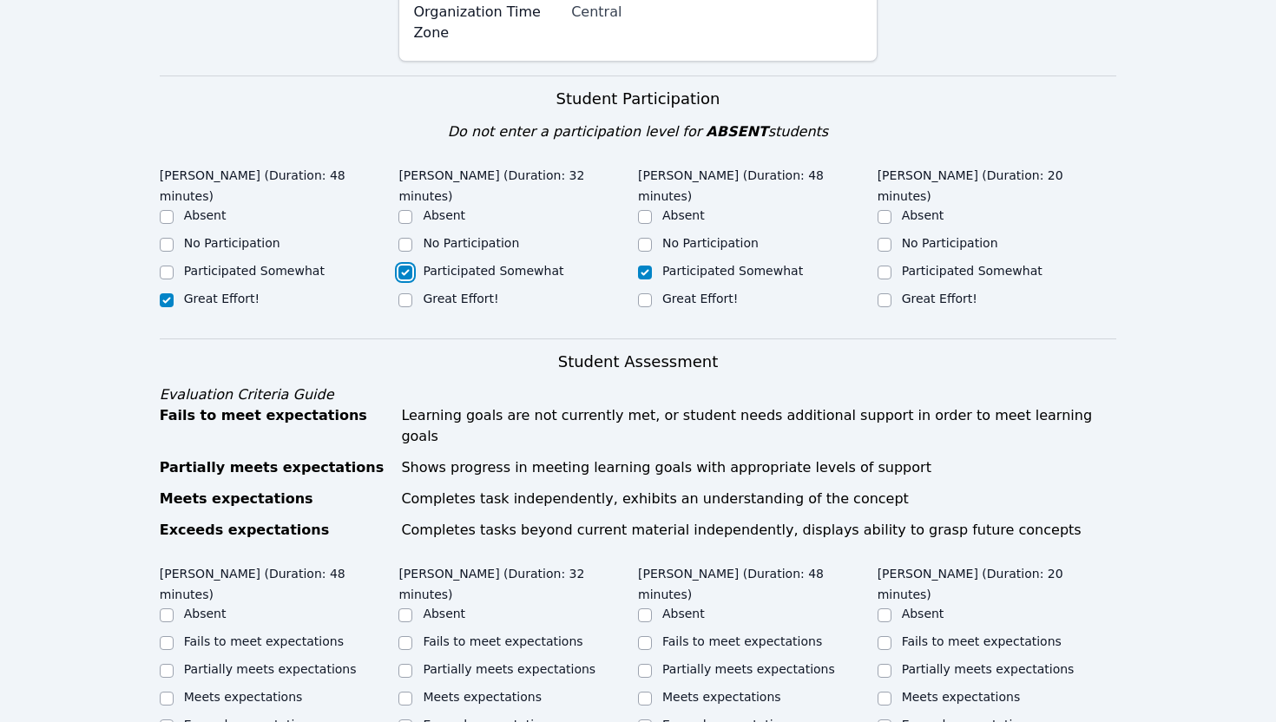
checkbox input "false"
click at [888, 293] on input "Great Effort!" at bounding box center [885, 300] width 14 height 14
checkbox input "true"
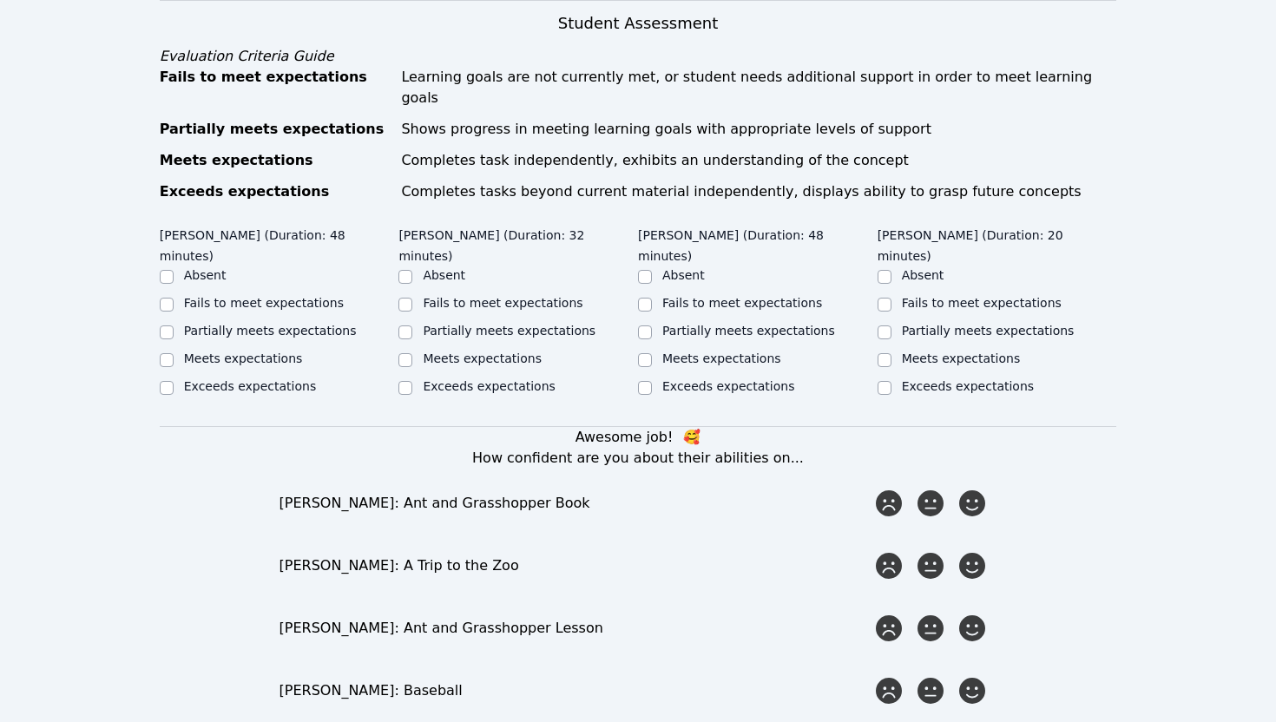
scroll to position [781, 0]
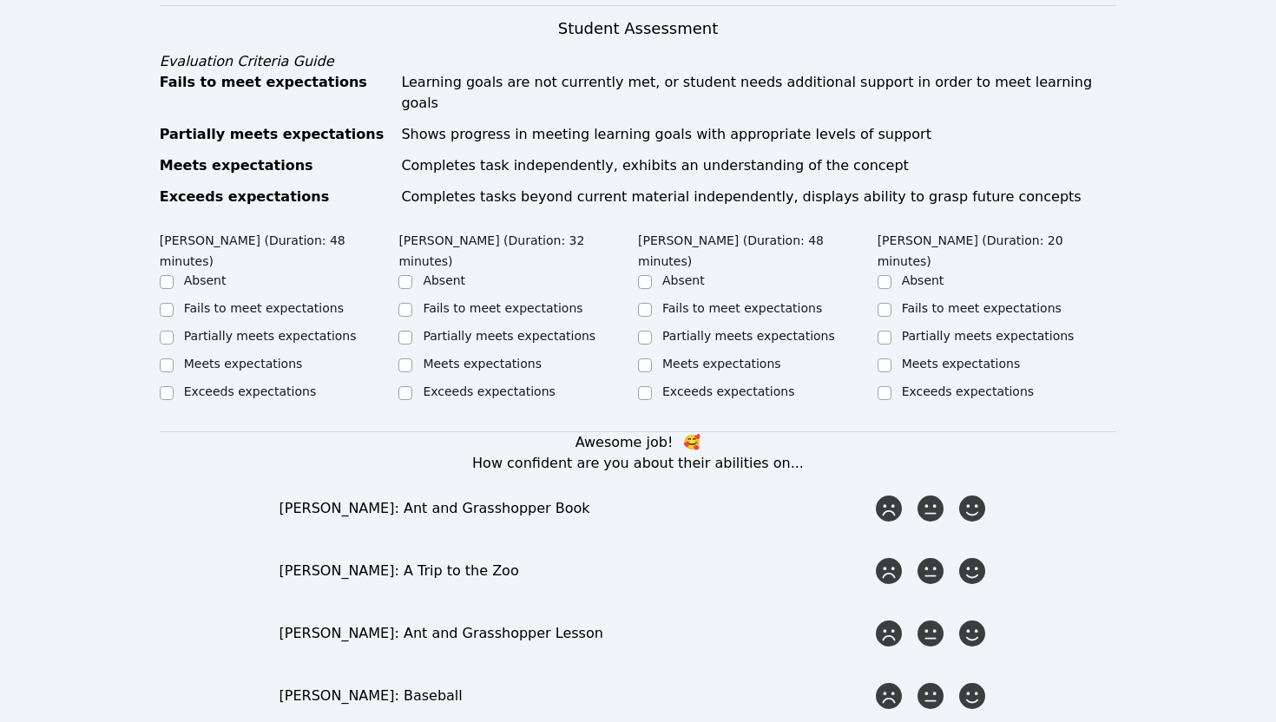
click at [284, 357] on label "Meets expectations" at bounding box center [243, 364] width 119 height 14
click at [174, 359] on input "Meets expectations" at bounding box center [167, 366] width 14 height 14
checkbox input "true"
click at [456, 329] on label "Partially meets expectations" at bounding box center [509, 336] width 173 height 14
click at [412, 331] on input "Partially meets expectations" at bounding box center [406, 338] width 14 height 14
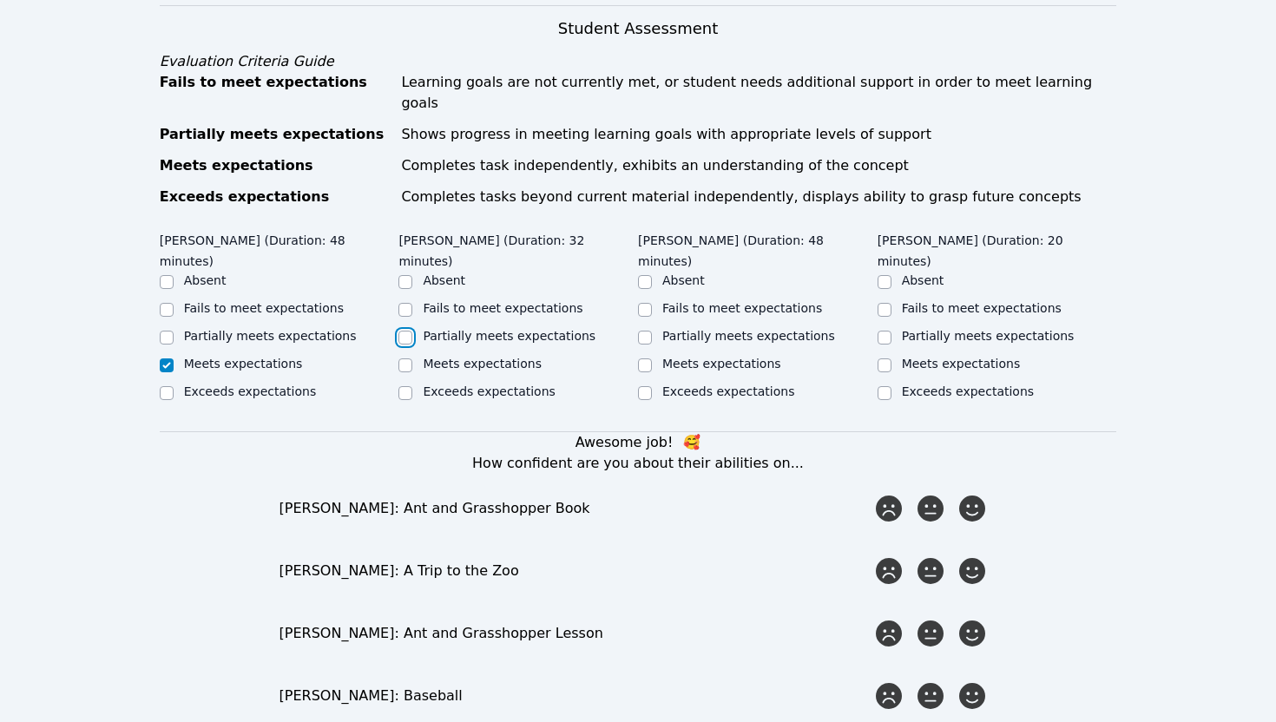
checkbox input "true"
click at [649, 331] on input "Partially meets expectations" at bounding box center [645, 338] width 14 height 14
checkbox input "true"
click at [882, 359] on input "Meets expectations" at bounding box center [885, 366] width 14 height 14
checkbox input "true"
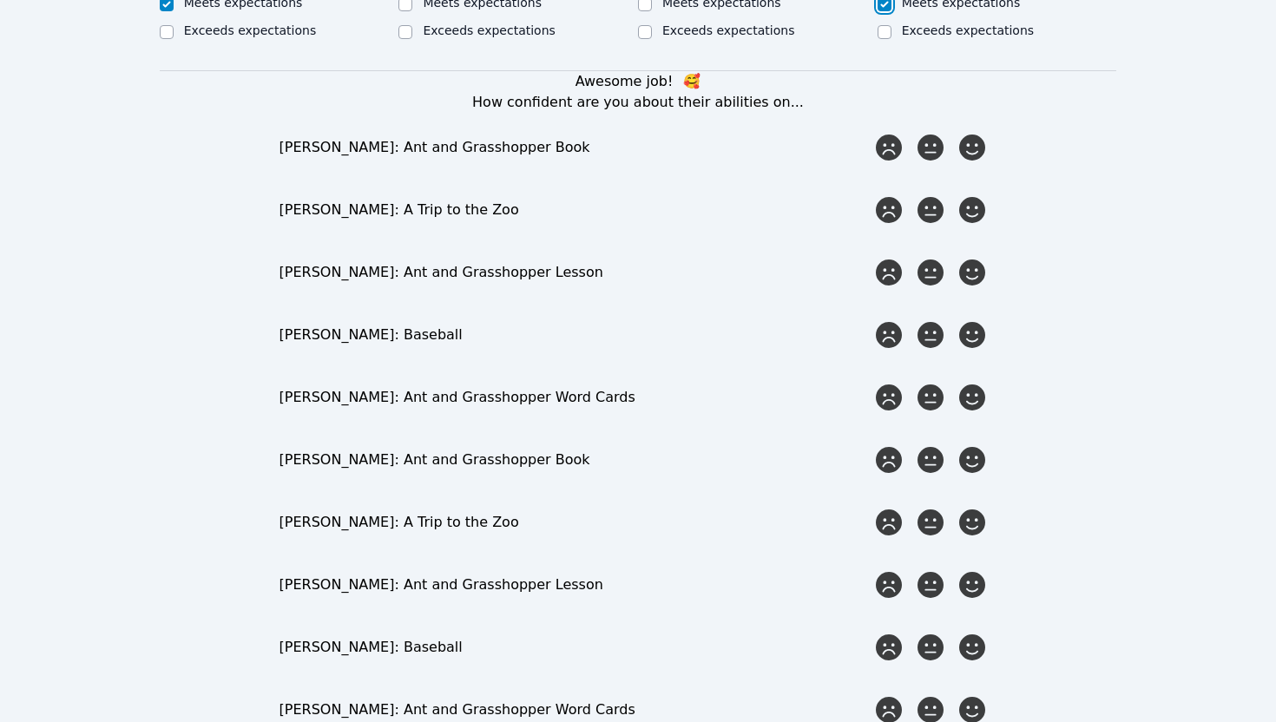
scroll to position [1098, 0]
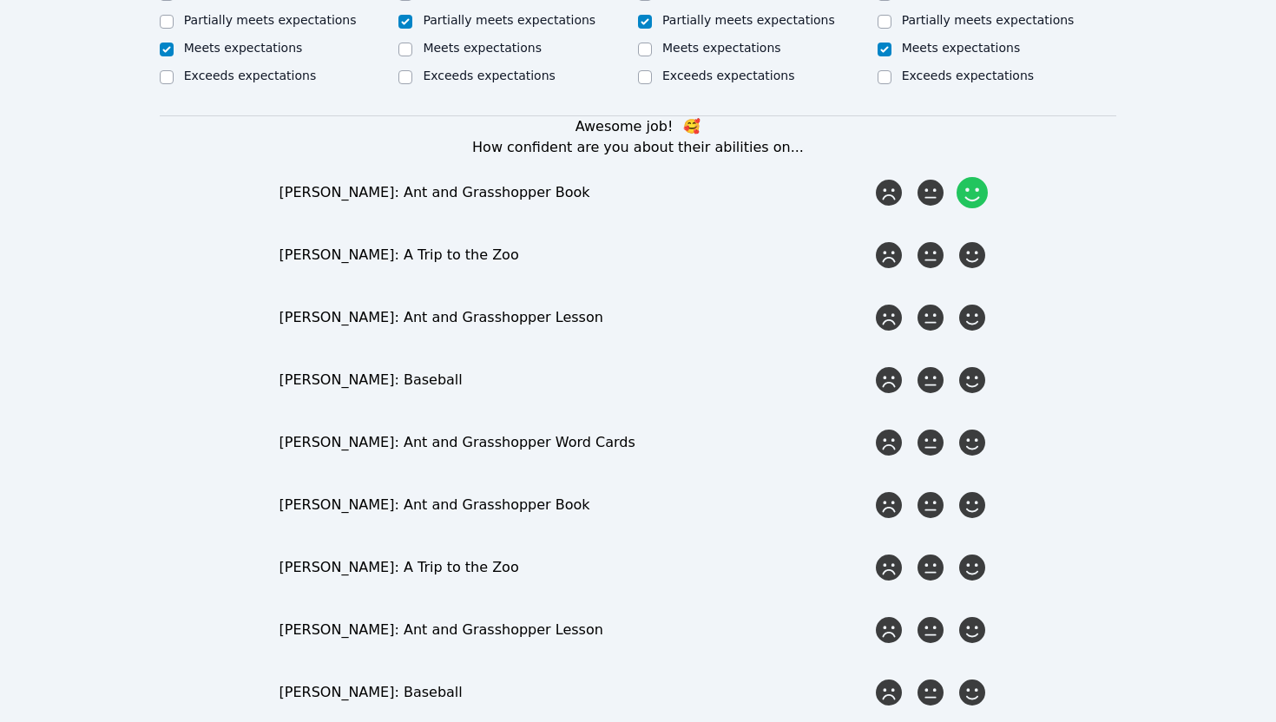
click at [979, 177] on icon at bounding box center [972, 192] width 31 height 31
click at [0, 0] on input "radio" at bounding box center [0, 0] width 0 height 0
click at [970, 240] on icon at bounding box center [972, 255] width 31 height 31
click at [0, 0] on input "radio" at bounding box center [0, 0] width 0 height 0
click at [976, 302] on icon at bounding box center [972, 317] width 31 height 31
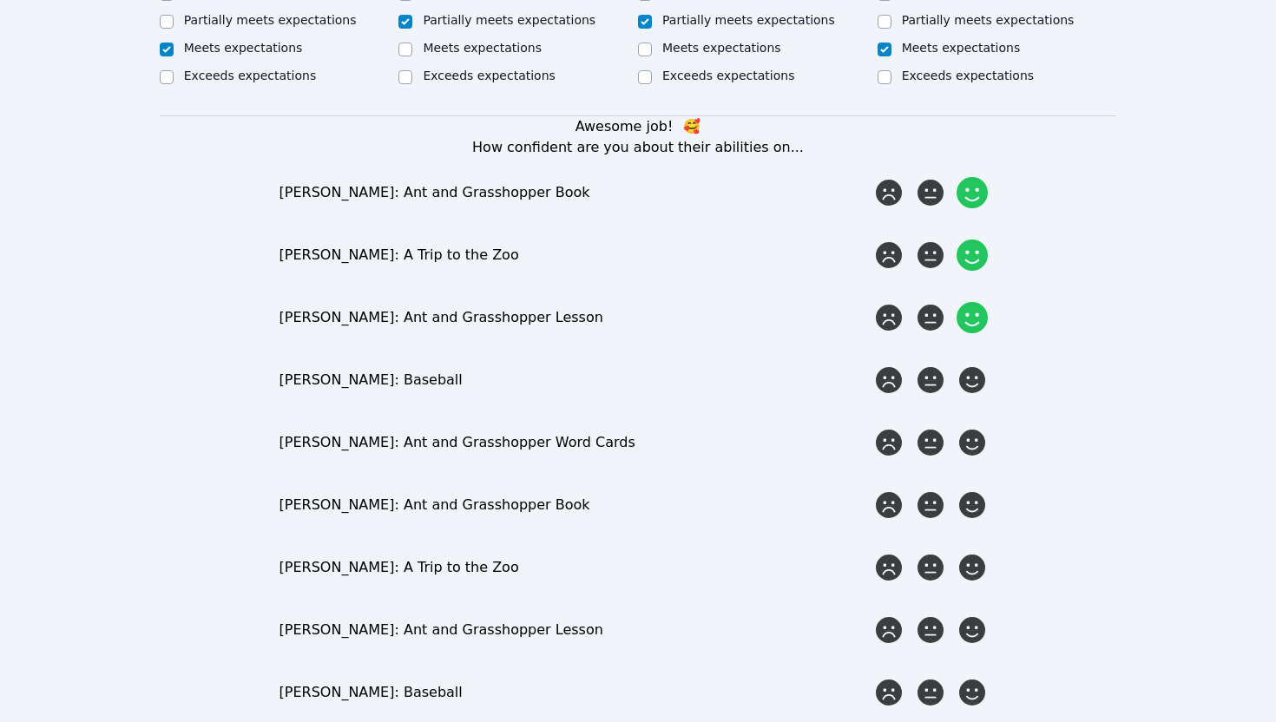
click at [0, 0] on input "radio" at bounding box center [0, 0] width 0 height 0
click at [980, 363] on div at bounding box center [972, 380] width 35 height 35
click at [0, 0] on input "radio" at bounding box center [0, 0] width 0 height 0
click at [981, 427] on icon at bounding box center [972, 442] width 31 height 31
click at [0, 0] on input "radio" at bounding box center [0, 0] width 0 height 0
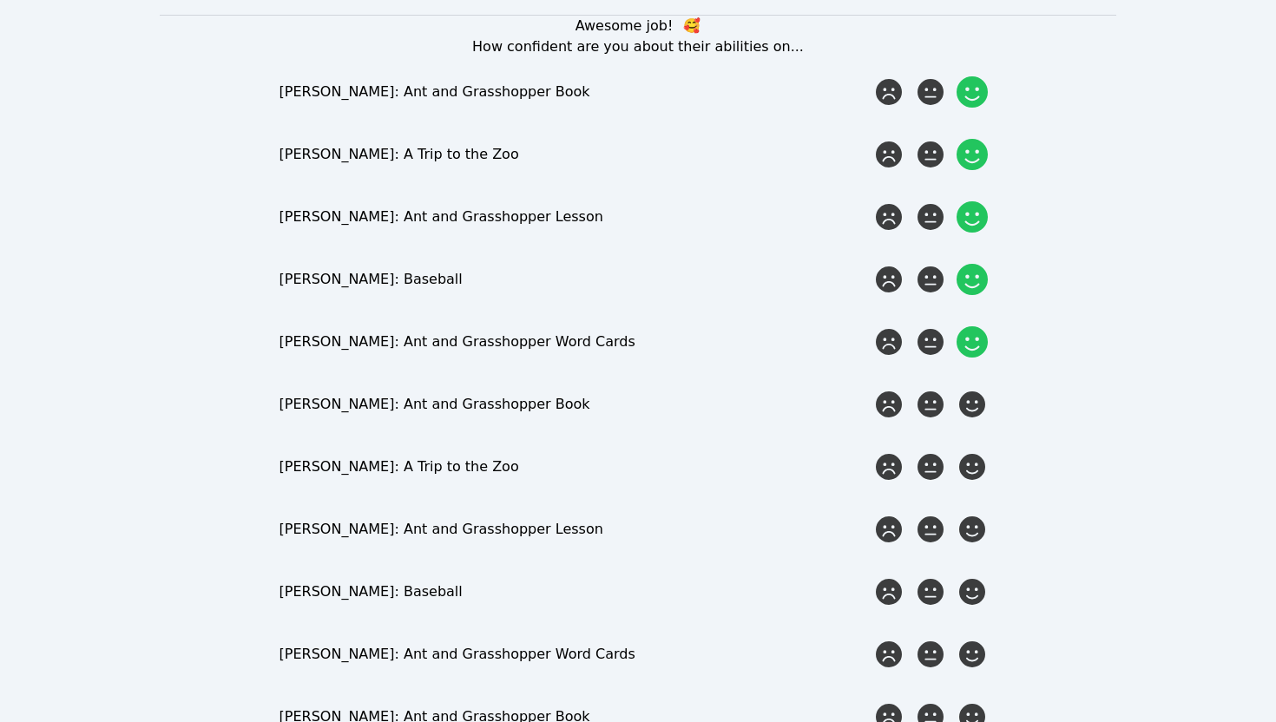
scroll to position [1195, 0]
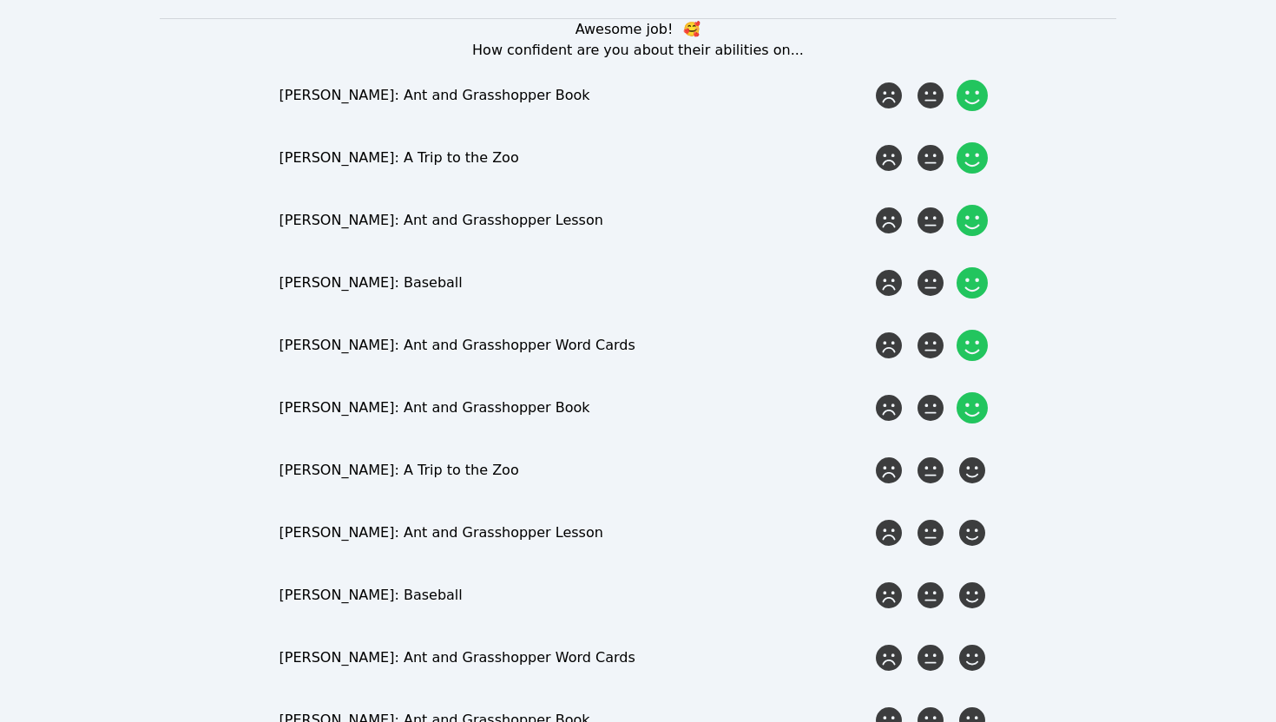
click at [976, 392] on icon at bounding box center [972, 407] width 31 height 31
click at [0, 0] on input "radio" at bounding box center [0, 0] width 0 height 0
click at [970, 455] on icon at bounding box center [972, 470] width 31 height 31
click at [0, 0] on input "radio" at bounding box center [0, 0] width 0 height 0
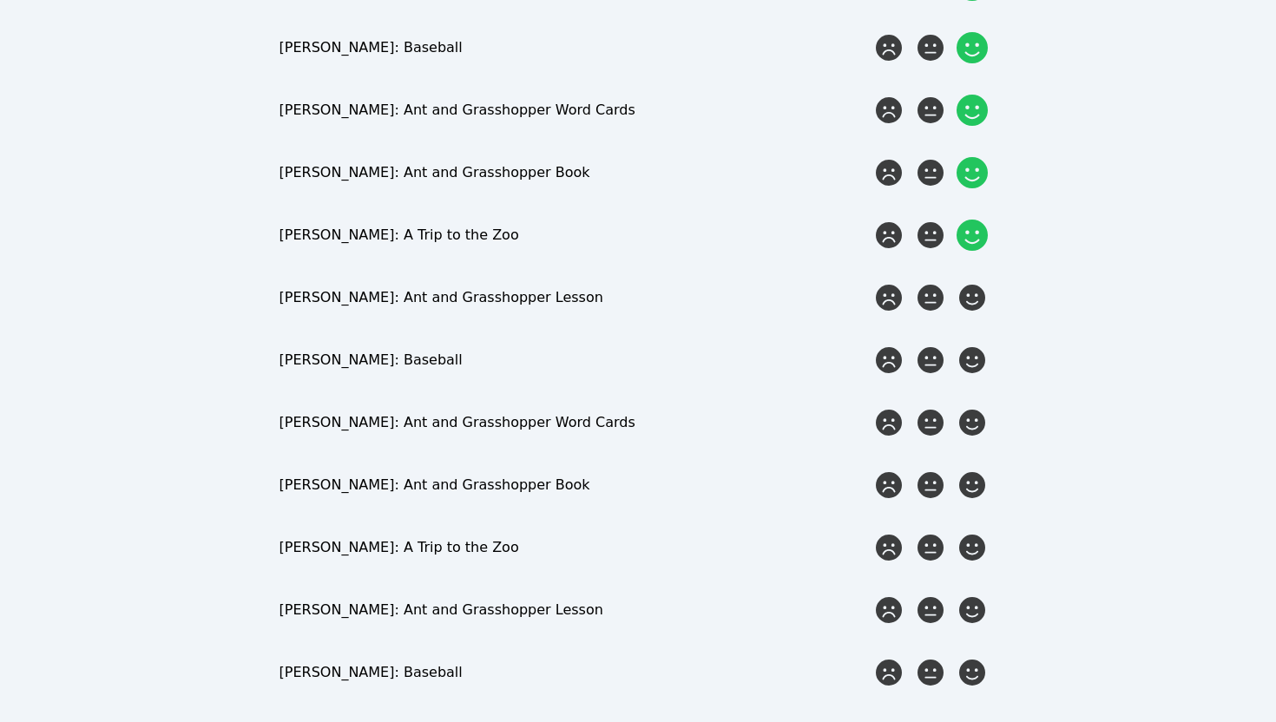
scroll to position [1438, 0]
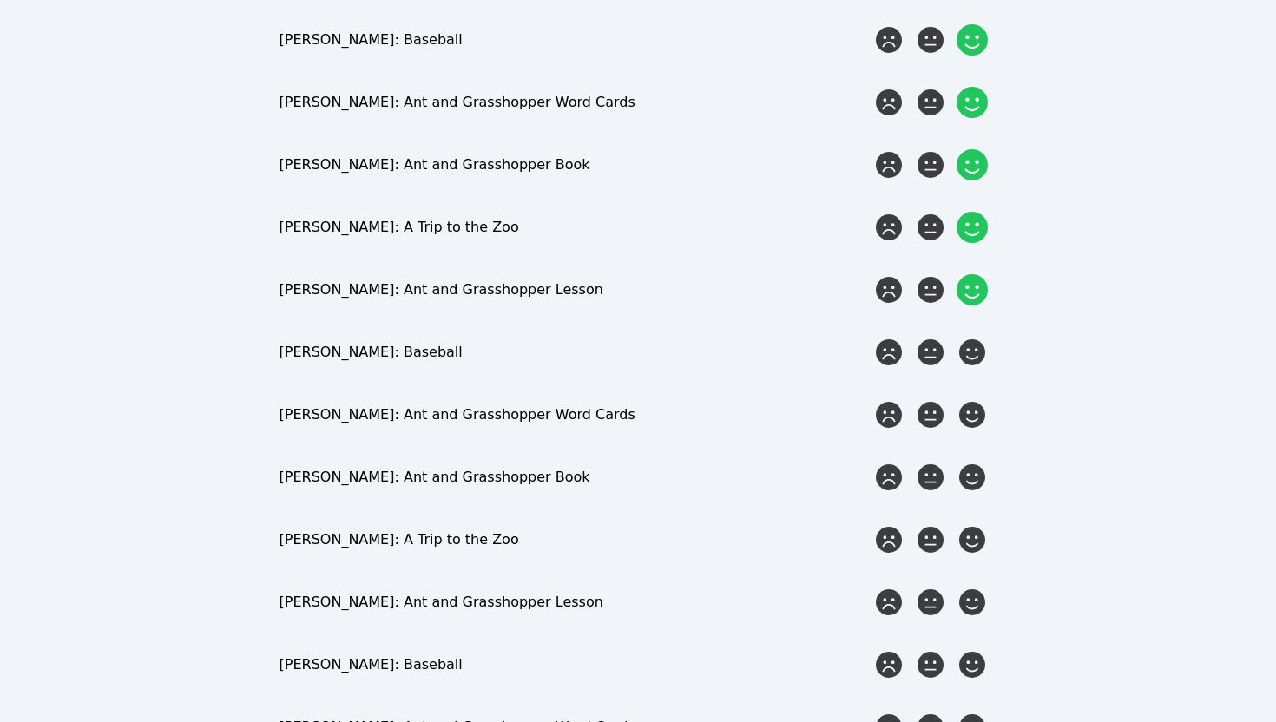
click at [966, 274] on icon at bounding box center [972, 289] width 31 height 31
click at [0, 0] on input "radio" at bounding box center [0, 0] width 0 height 0
click at [972, 337] on icon at bounding box center [972, 352] width 31 height 31
click at [0, 0] on input "radio" at bounding box center [0, 0] width 0 height 0
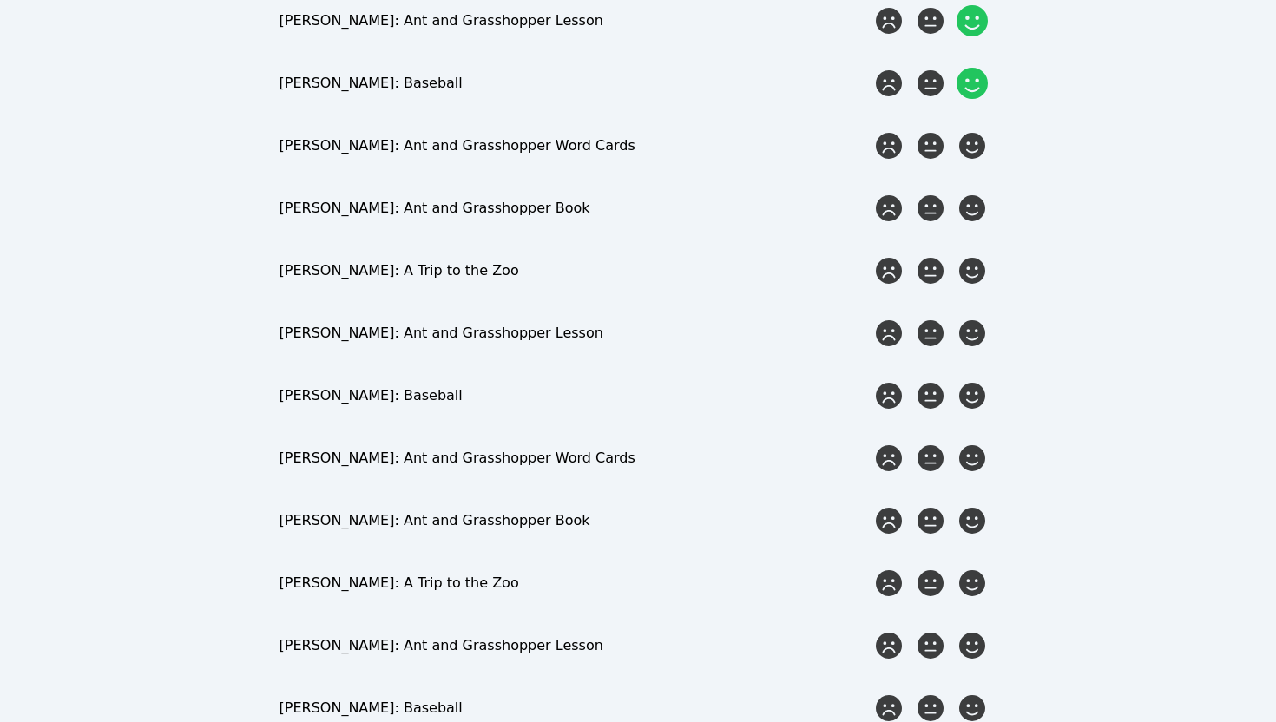
scroll to position [1705, 0]
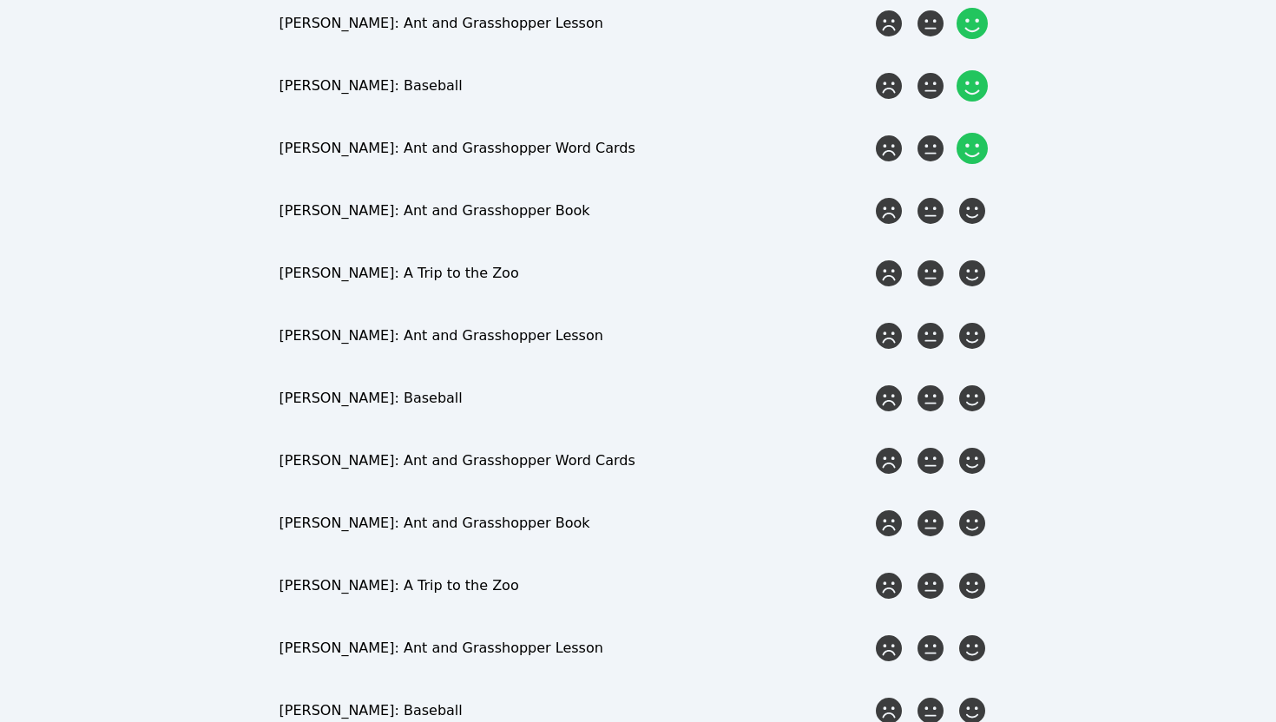
click at [974, 133] on icon at bounding box center [972, 148] width 31 height 31
click at [0, 0] on input "radio" at bounding box center [0, 0] width 0 height 0
click at [974, 195] on icon at bounding box center [972, 210] width 31 height 31
click at [0, 0] on input "radio" at bounding box center [0, 0] width 0 height 0
click at [972, 258] on icon at bounding box center [972, 273] width 31 height 31
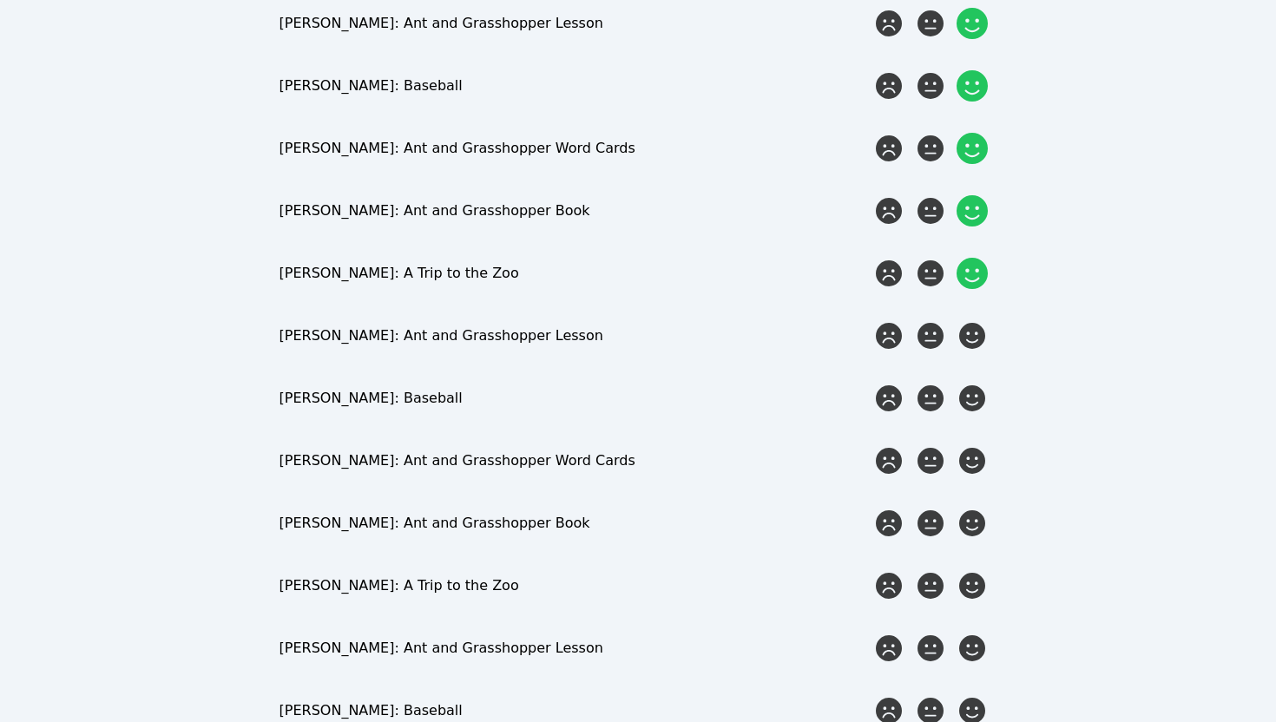
click at [0, 0] on input "radio" at bounding box center [0, 0] width 0 height 0
click at [975, 320] on icon at bounding box center [972, 335] width 31 height 31
click at [0, 0] on input "radio" at bounding box center [0, 0] width 0 height 0
click at [973, 381] on div at bounding box center [972, 398] width 35 height 35
click at [0, 0] on input "radio" at bounding box center [0, 0] width 0 height 0
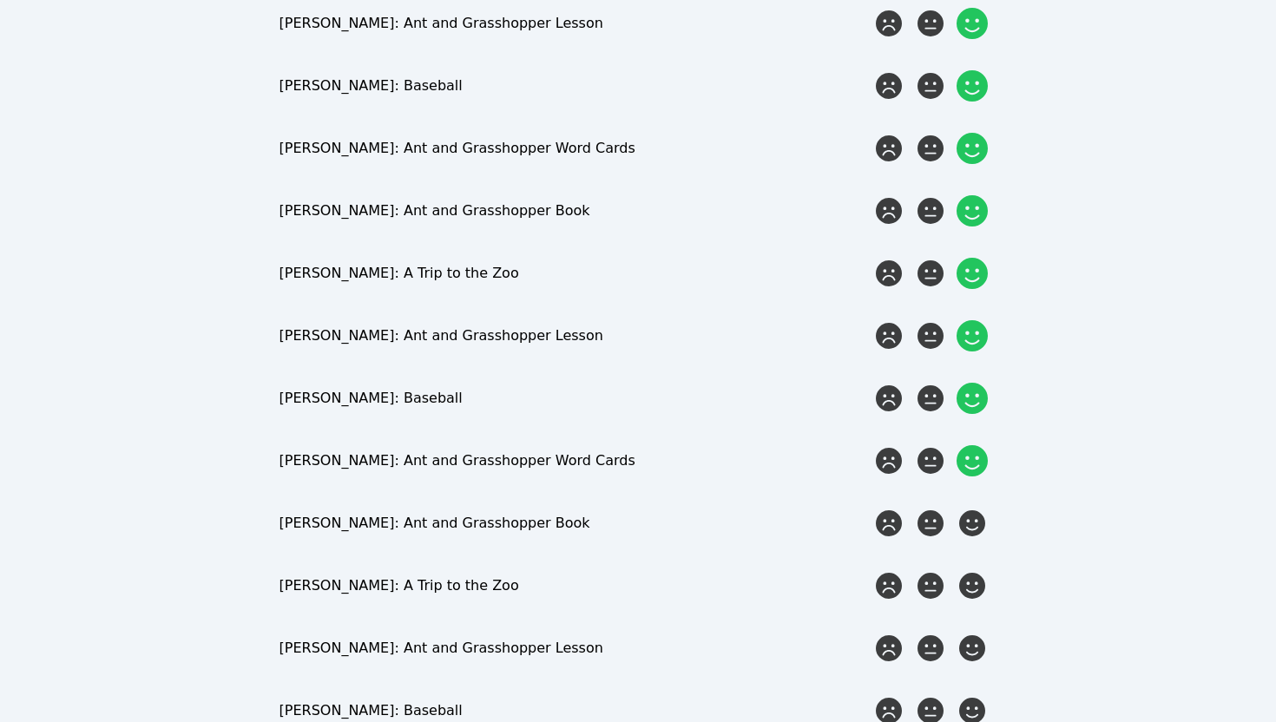
click at [979, 445] on icon at bounding box center [972, 460] width 31 height 31
click at [0, 0] on input "radio" at bounding box center [0, 0] width 0 height 0
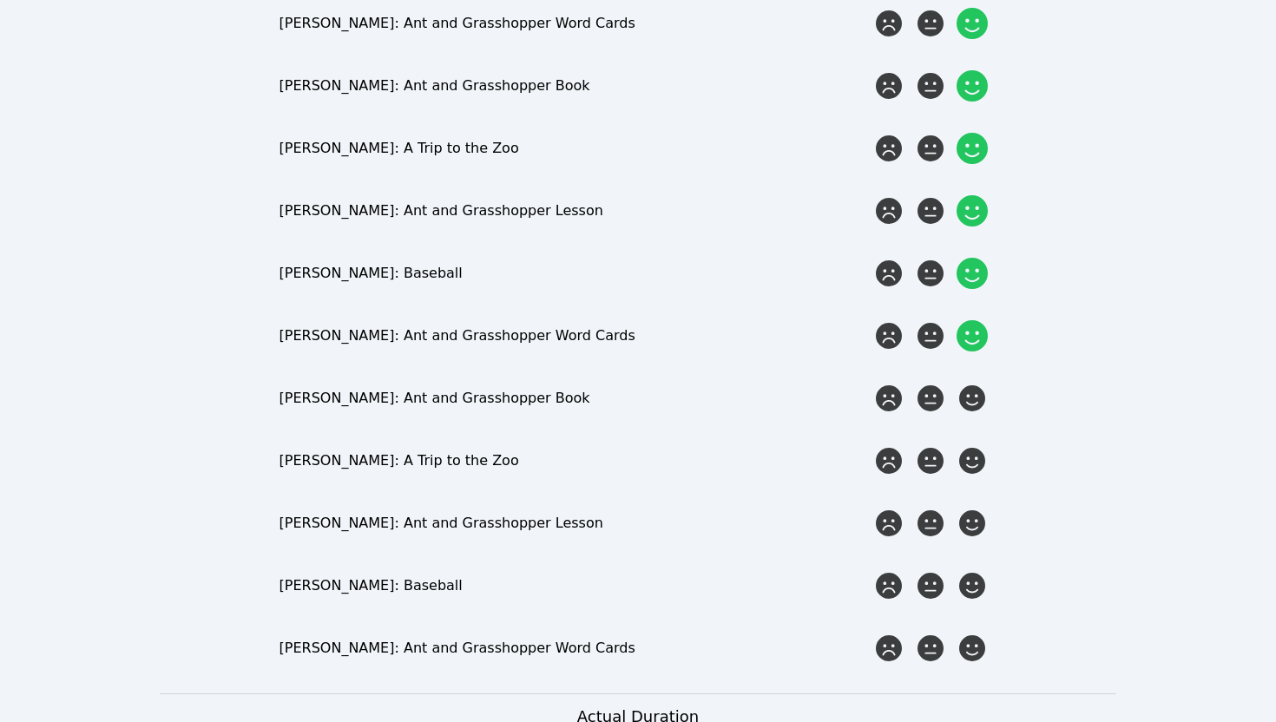
scroll to position [1832, 0]
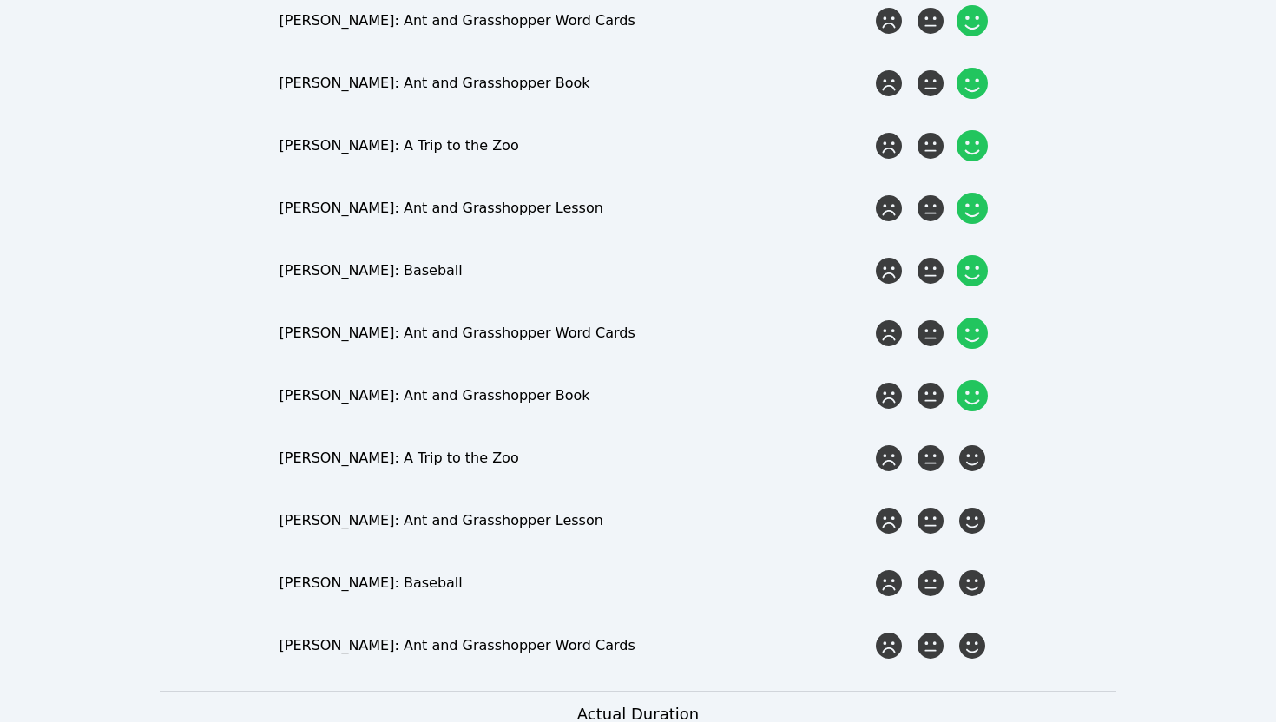
click at [985, 380] on icon at bounding box center [972, 395] width 31 height 31
click at [0, 0] on input "radio" at bounding box center [0, 0] width 0 height 0
click at [979, 443] on icon at bounding box center [972, 458] width 31 height 31
click at [0, 0] on input "radio" at bounding box center [0, 0] width 0 height 0
click at [976, 505] on icon at bounding box center [972, 520] width 31 height 31
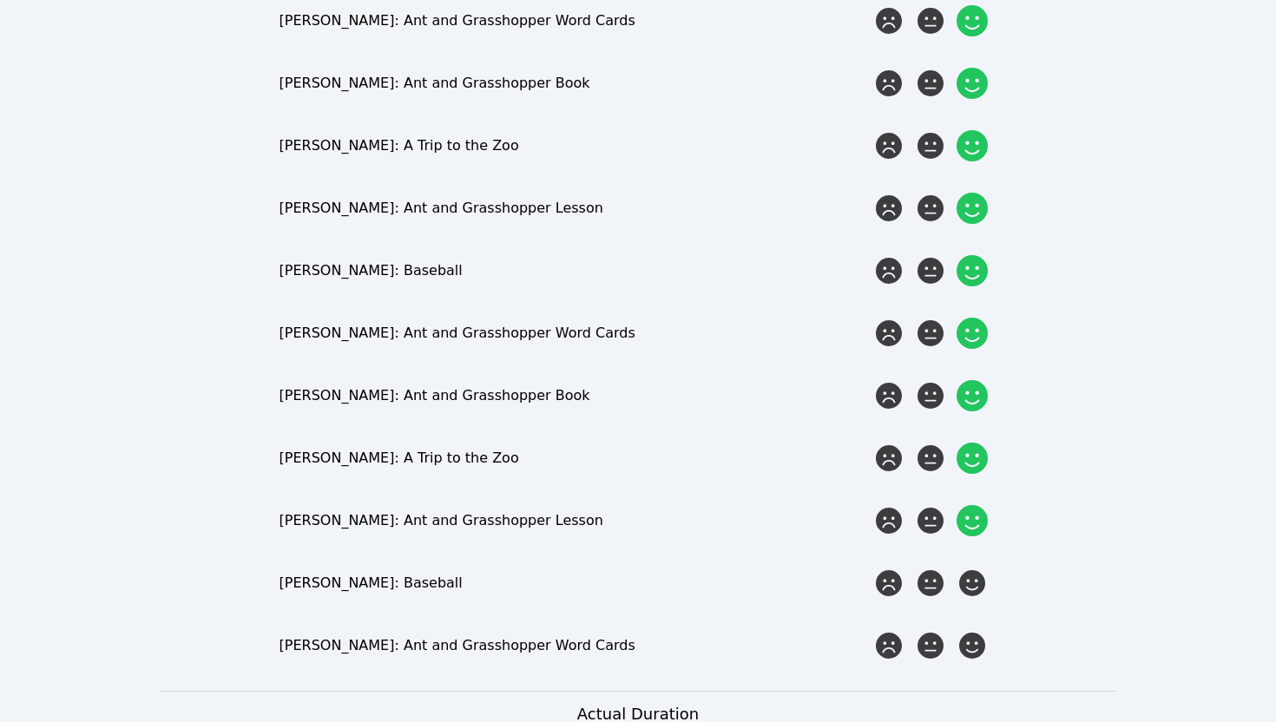
click at [0, 0] on input "radio" at bounding box center [0, 0] width 0 height 0
click at [970, 568] on icon at bounding box center [972, 583] width 31 height 31
click at [0, 0] on input "radio" at bounding box center [0, 0] width 0 height 0
click at [973, 630] on icon at bounding box center [972, 645] width 31 height 31
click at [0, 0] on input "radio" at bounding box center [0, 0] width 0 height 0
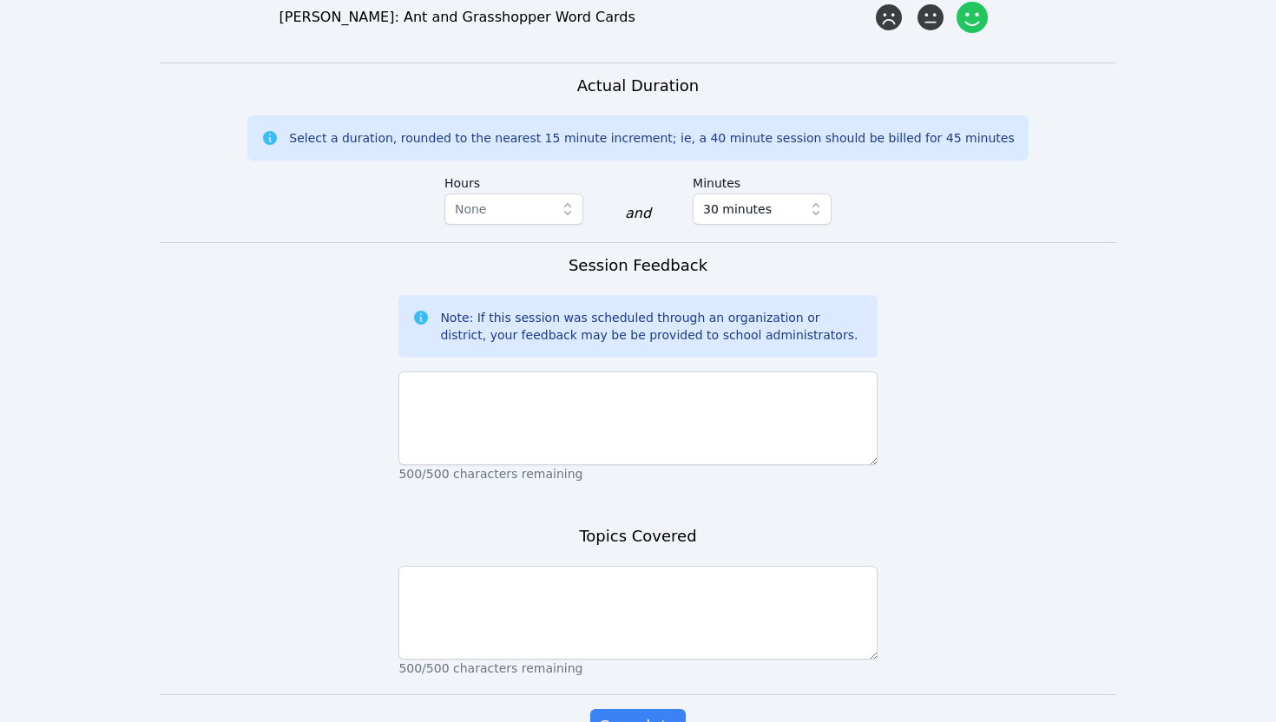
scroll to position [2456, 0]
